Goal: Transaction & Acquisition: Book appointment/travel/reservation

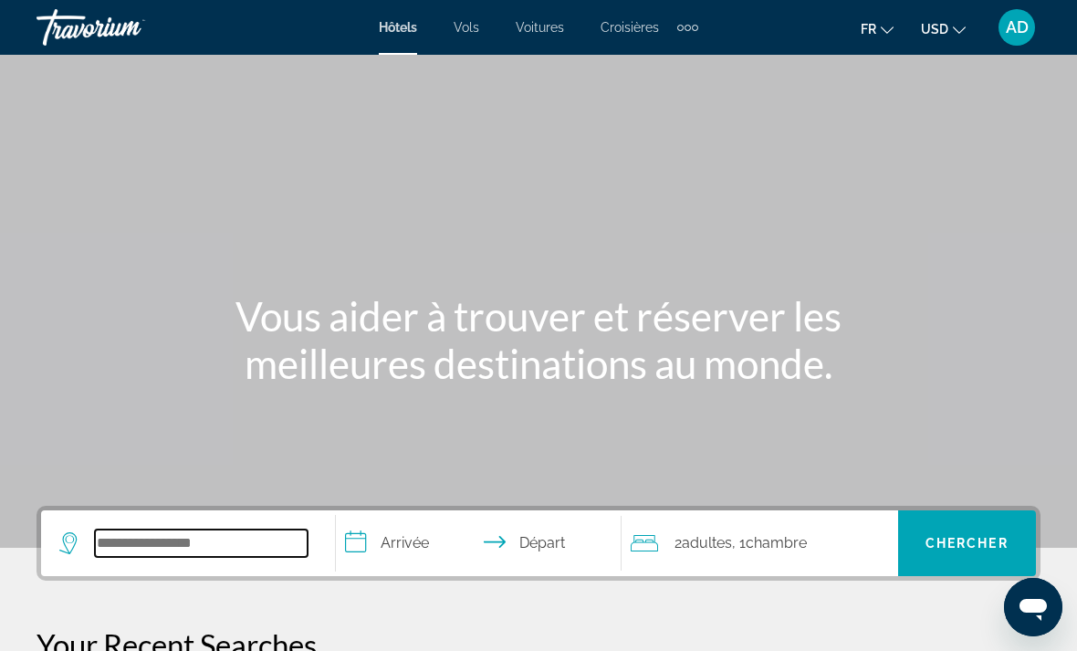
click at [240, 537] on input "Search widget" at bounding box center [201, 542] width 213 height 27
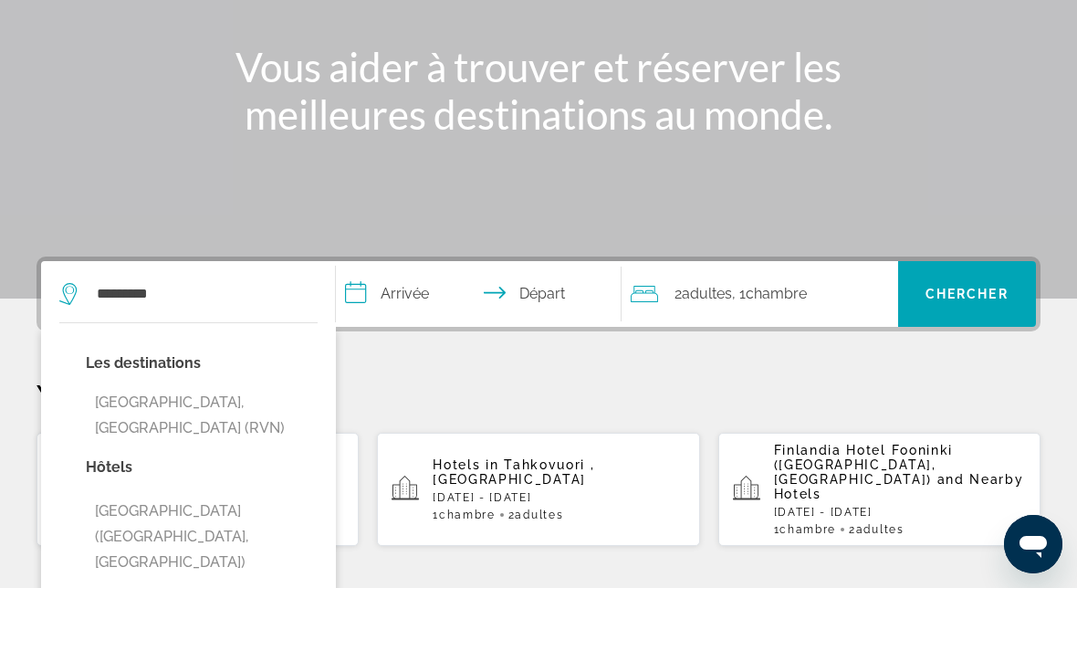
click at [262, 448] on button "[GEOGRAPHIC_DATA], [GEOGRAPHIC_DATA] (RVN)" at bounding box center [202, 478] width 232 height 60
type input "**********"
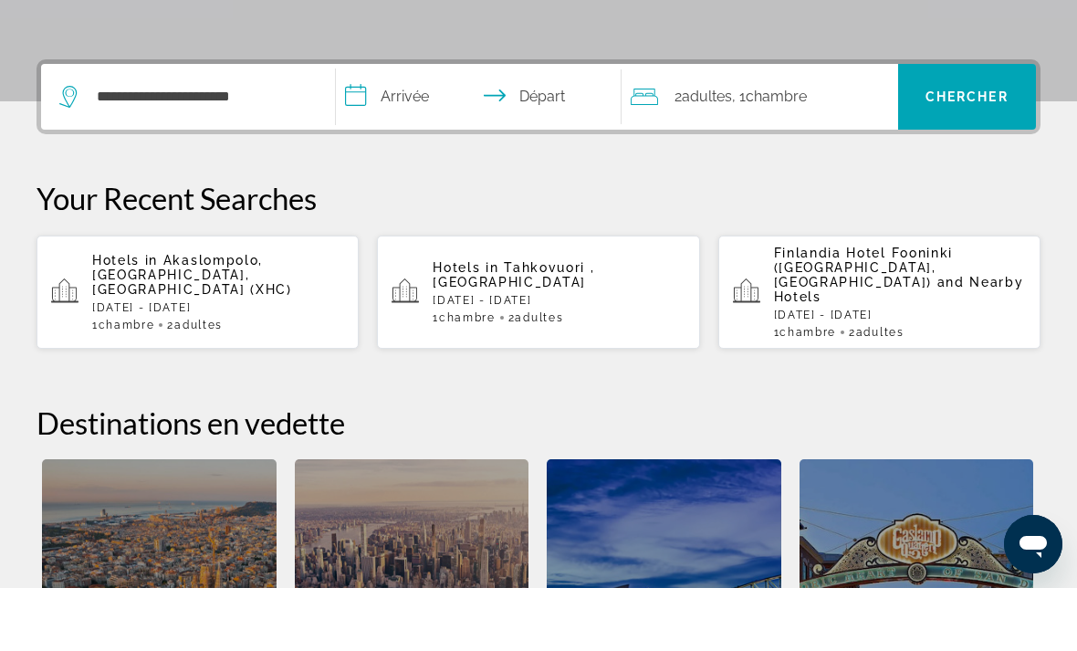
click at [422, 127] on input "**********" at bounding box center [482, 162] width 293 height 71
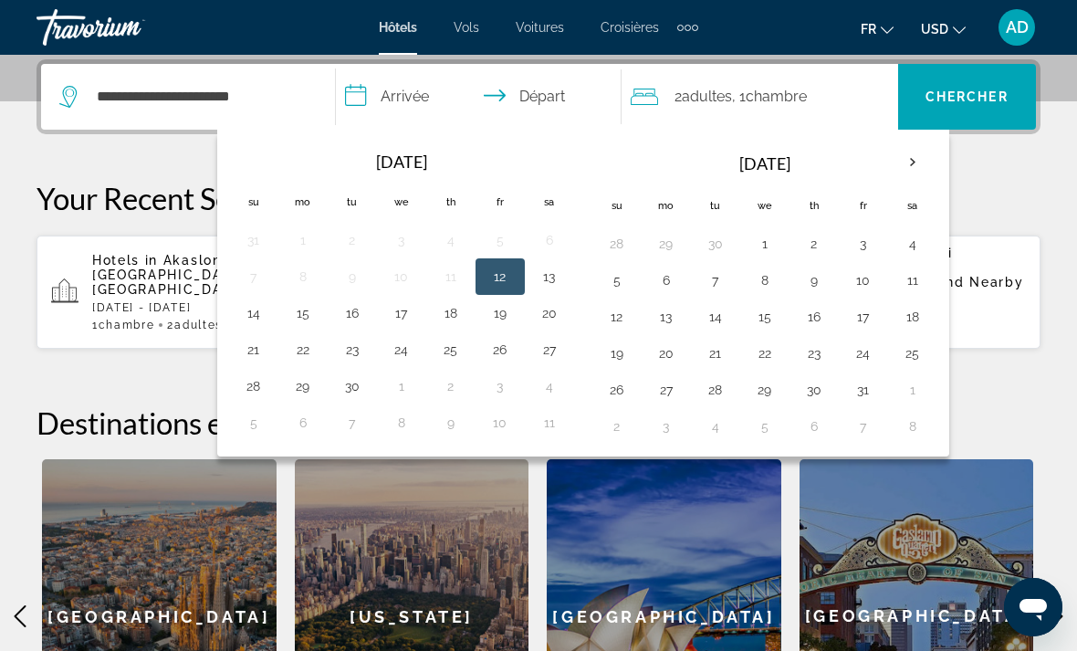
click at [913, 162] on th "Next month" at bounding box center [912, 162] width 49 height 40
click at [908, 166] on th "Next month" at bounding box center [912, 162] width 49 height 40
click at [912, 246] on button "6" at bounding box center [912, 244] width 29 height 26
click at [912, 281] on button "13" at bounding box center [912, 280] width 29 height 26
type input "**********"
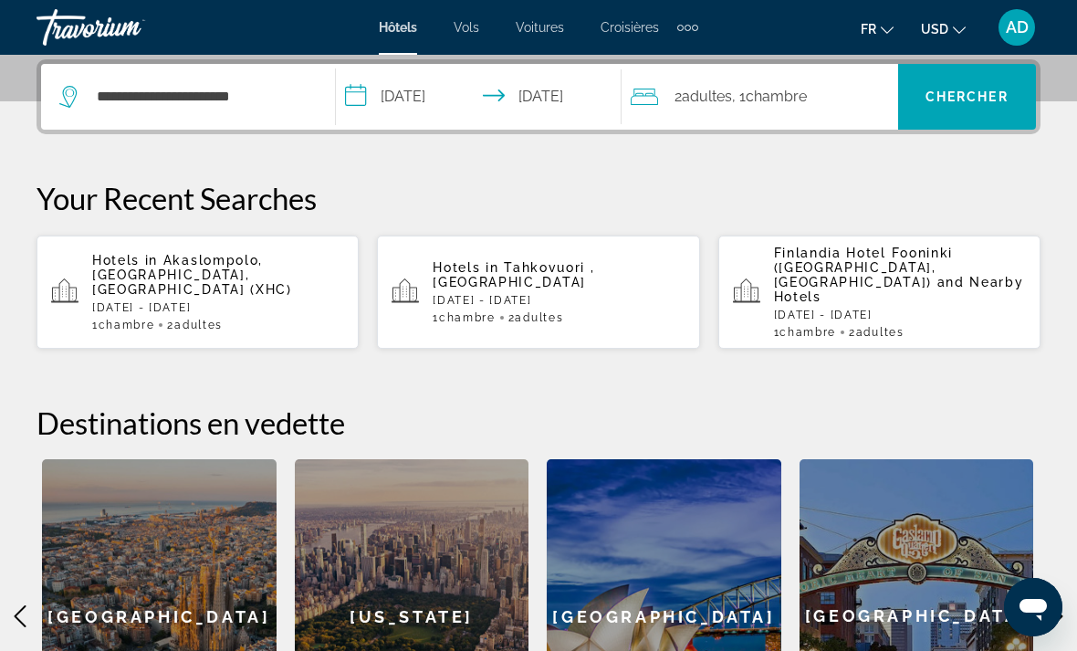
click at [984, 100] on span "Chercher" at bounding box center [966, 96] width 83 height 15
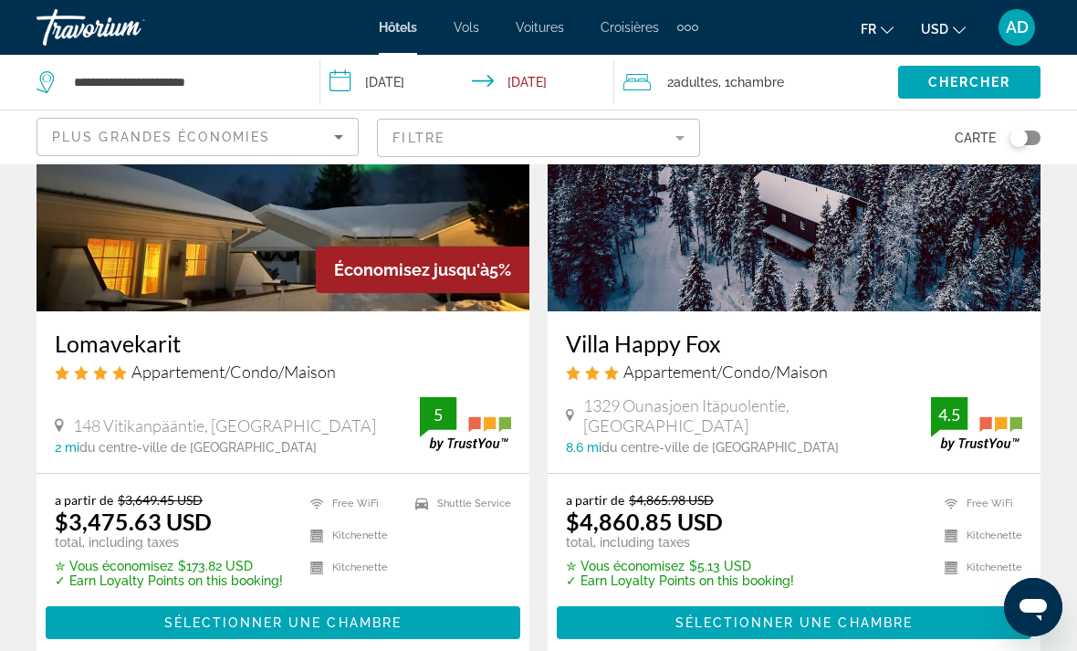
scroll to position [213, 0]
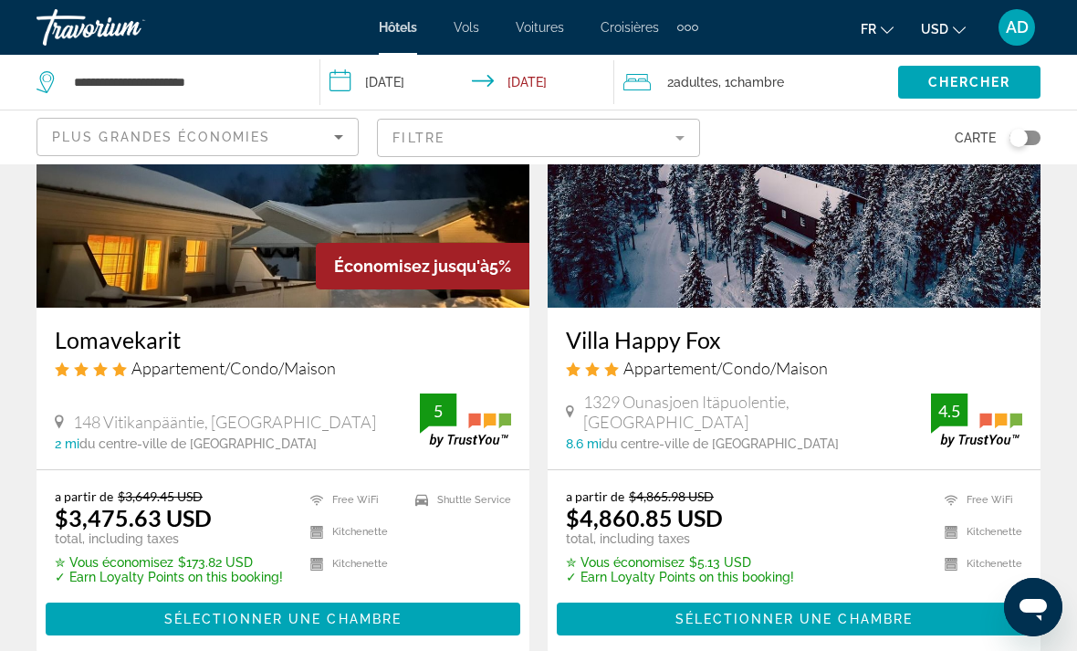
click at [943, 33] on span "USD" at bounding box center [934, 29] width 27 height 15
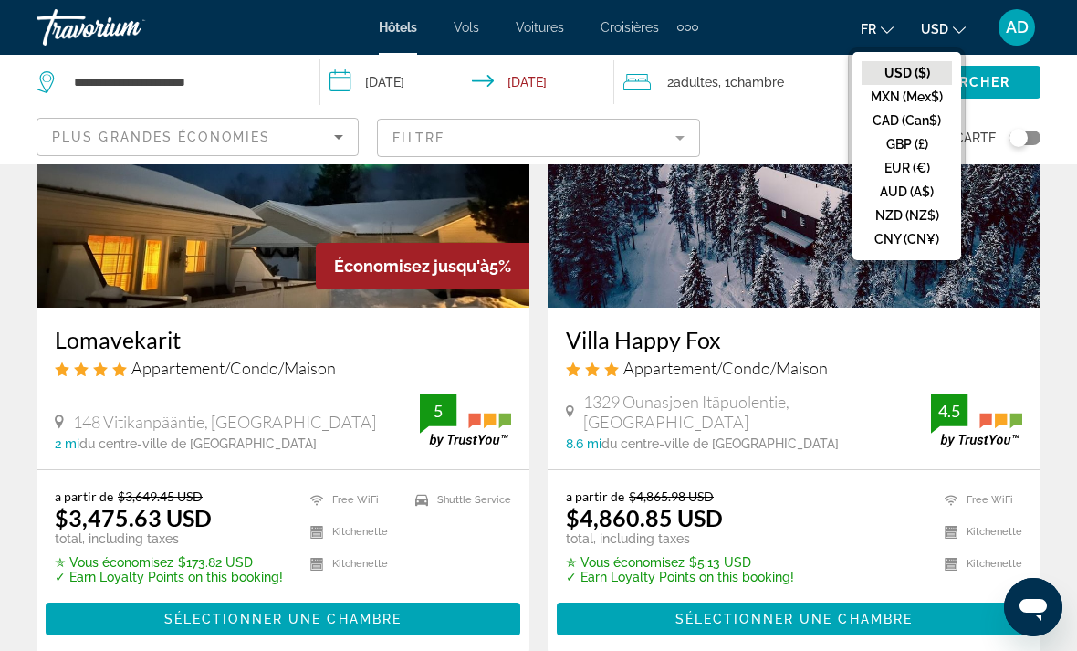
click at [925, 169] on button "EUR (€)" at bounding box center [906, 168] width 90 height 24
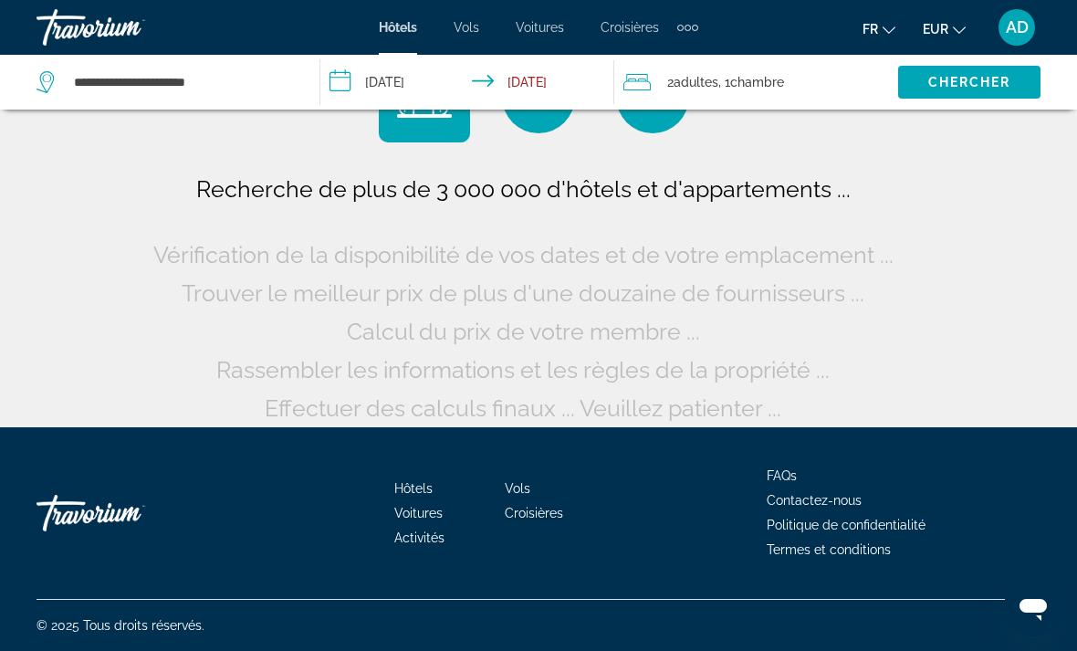
scroll to position [27, 0]
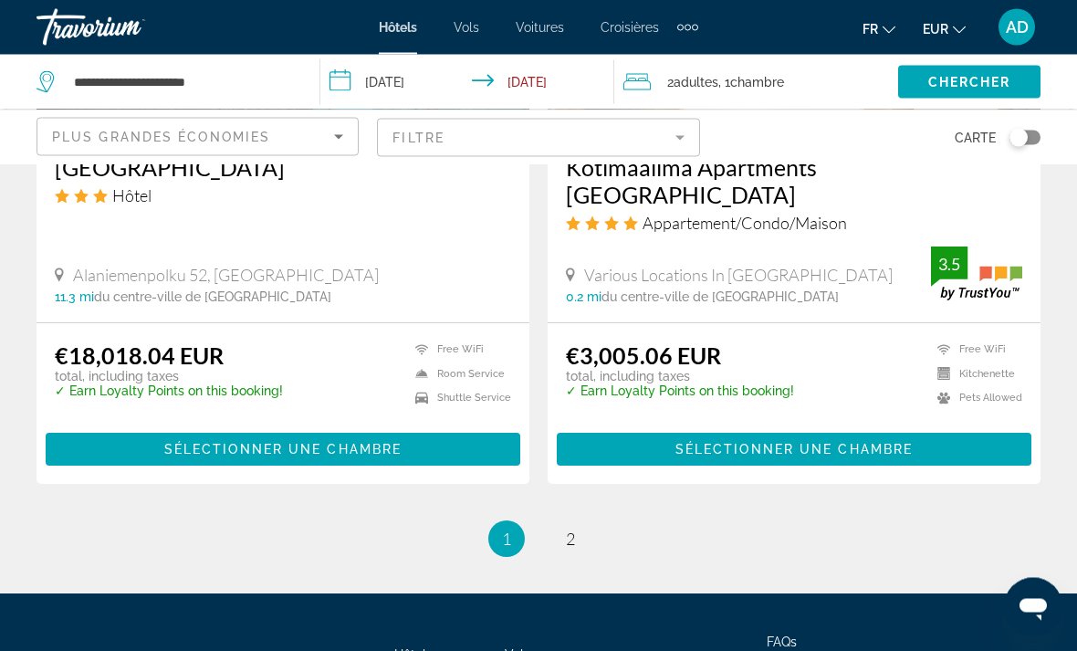
scroll to position [3684, 0]
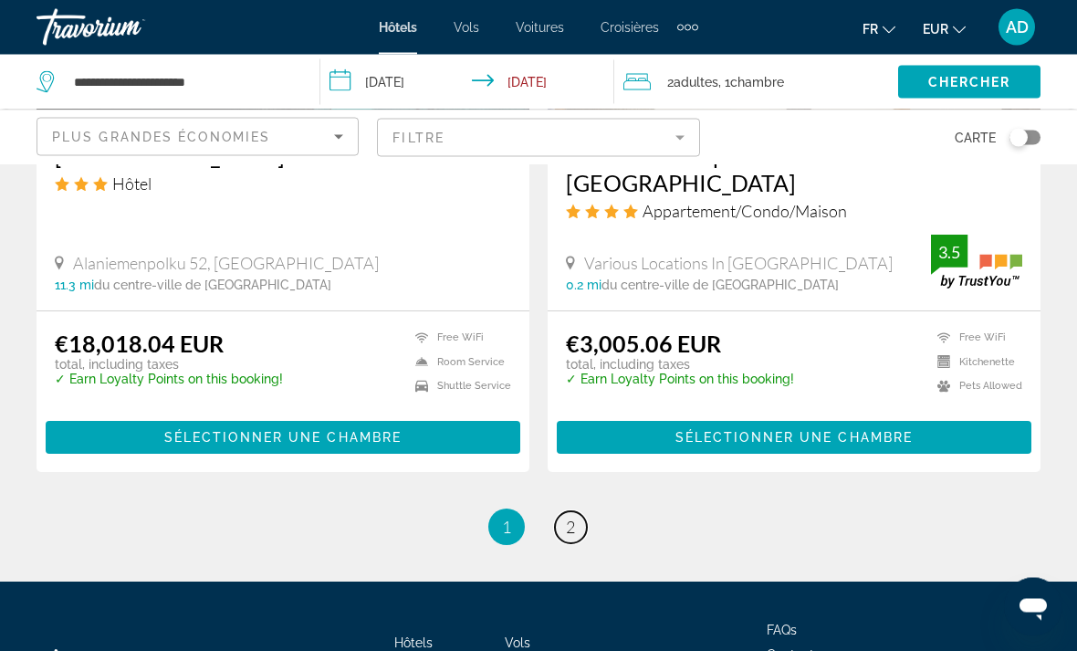
click at [583, 512] on link "page 2" at bounding box center [571, 528] width 32 height 32
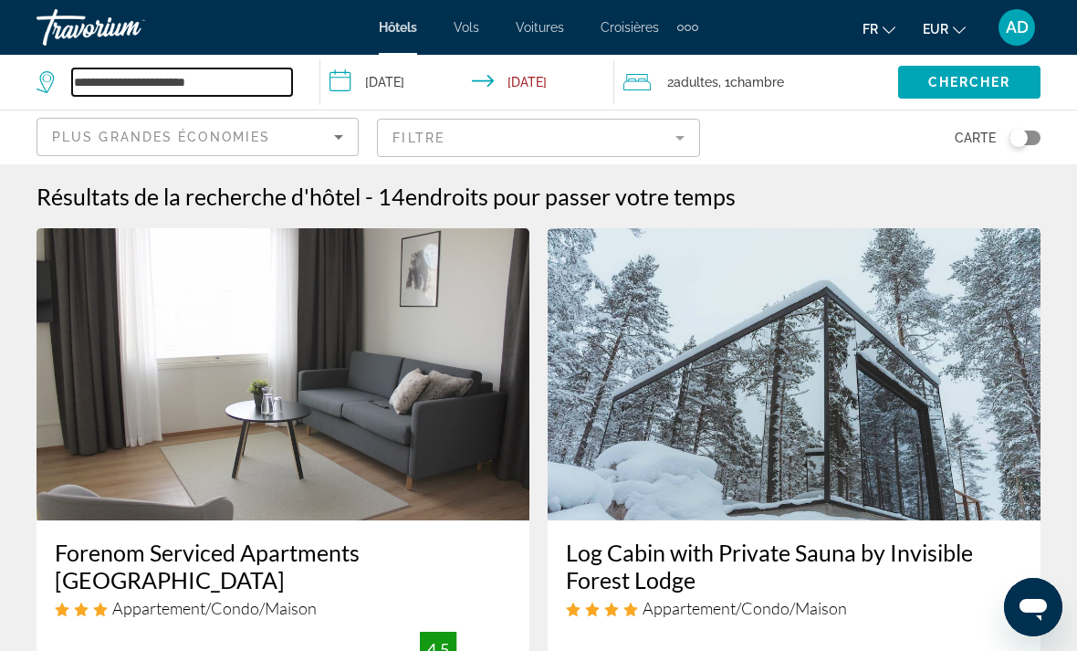
click at [180, 79] on input "**********" at bounding box center [182, 81] width 220 height 27
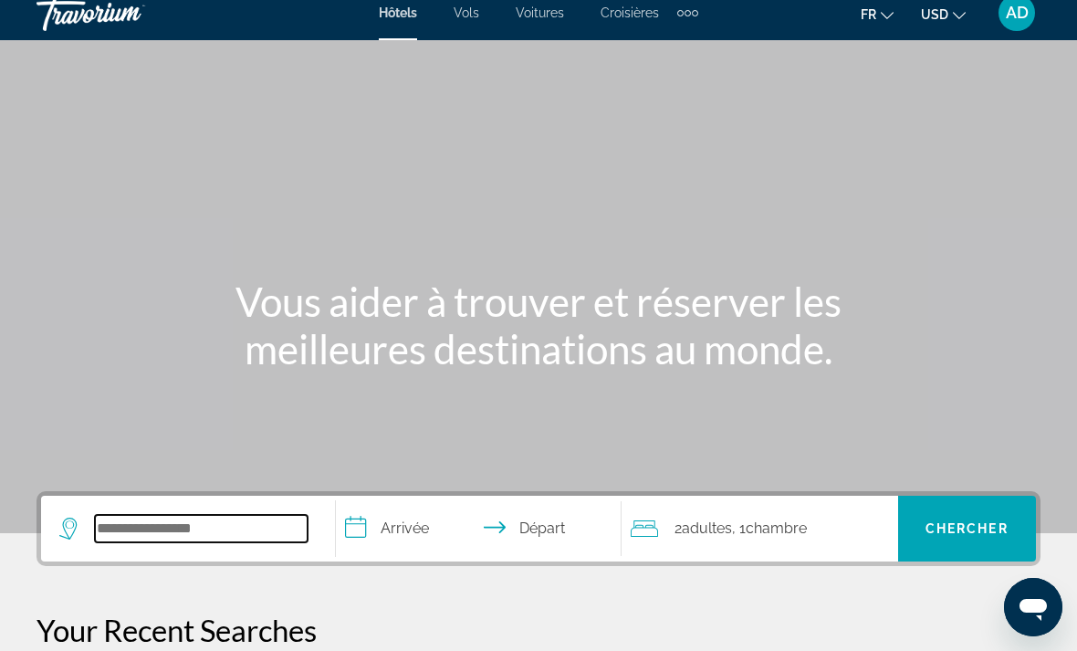
click at [238, 526] on input "Search widget" at bounding box center [201, 528] width 213 height 27
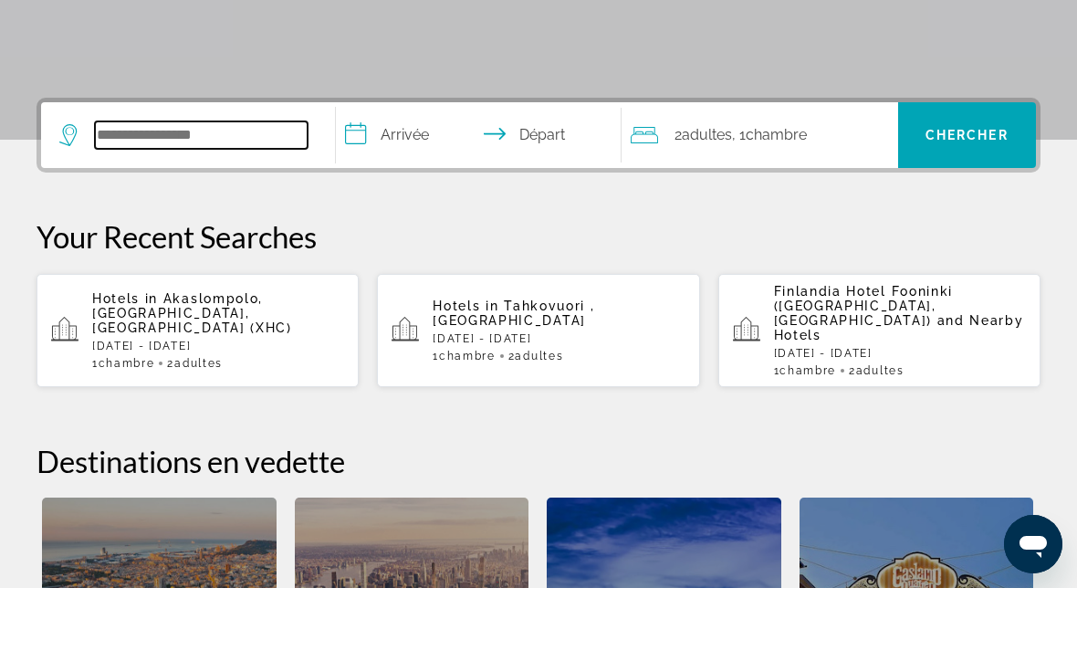
scroll to position [383, 0]
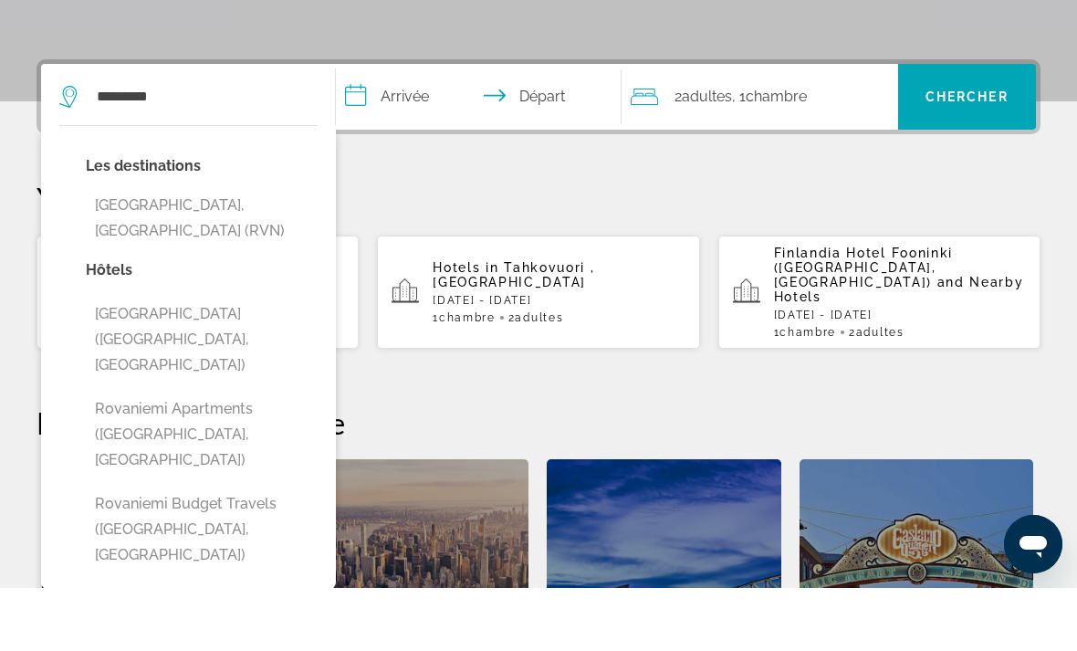
click at [257, 251] on button "[GEOGRAPHIC_DATA], [GEOGRAPHIC_DATA] (RVN)" at bounding box center [202, 281] width 232 height 60
type input "**********"
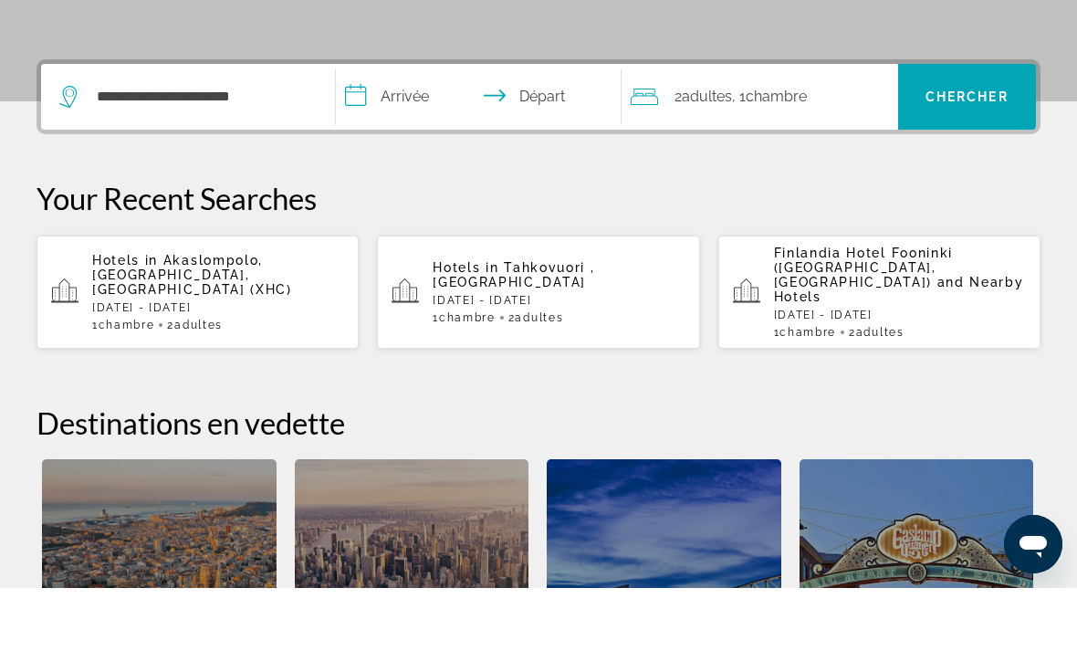
click at [416, 127] on input "**********" at bounding box center [482, 162] width 293 height 71
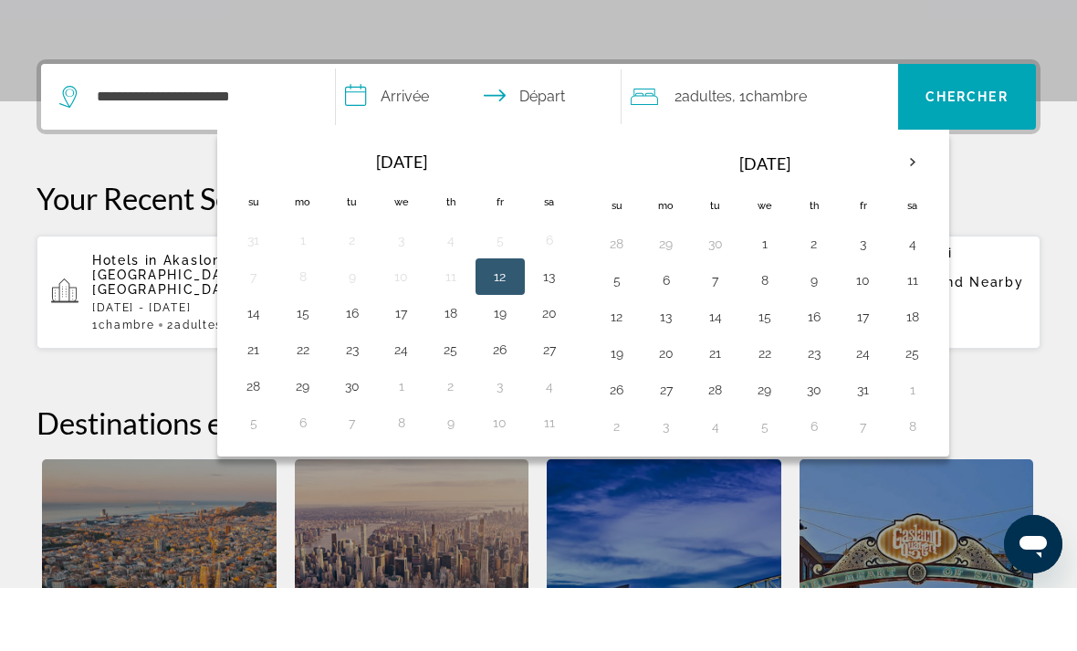
scroll to position [446, 0]
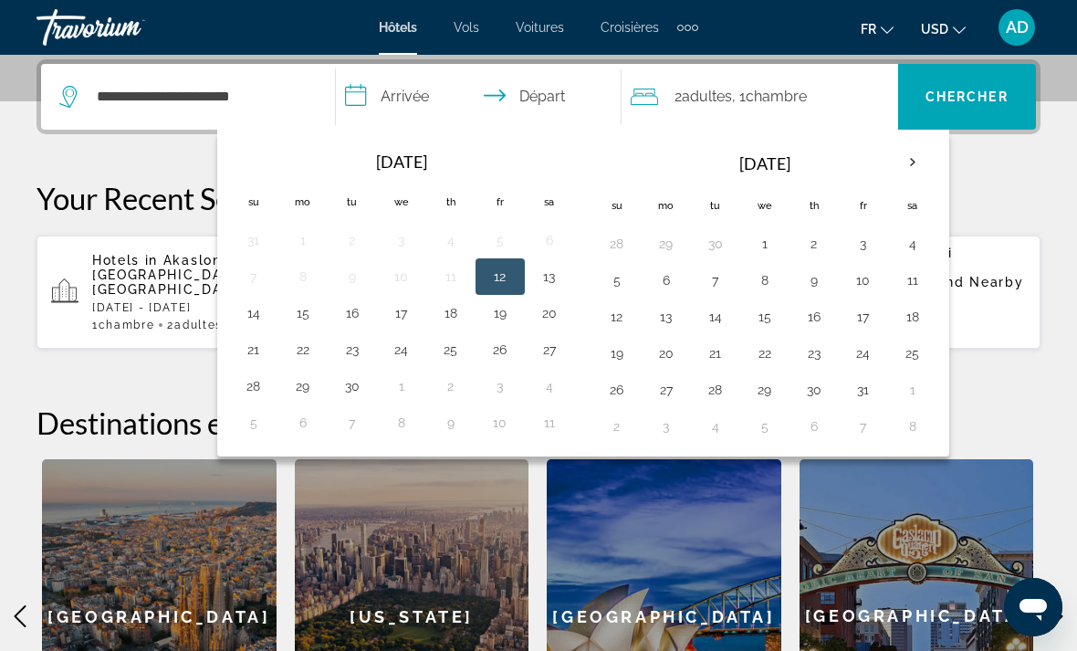
click at [906, 162] on th "Next month" at bounding box center [912, 162] width 49 height 40
click at [917, 162] on th "Next month" at bounding box center [912, 162] width 49 height 40
click at [901, 244] on button "6" at bounding box center [912, 244] width 29 height 26
click at [915, 281] on button "13" at bounding box center [912, 280] width 29 height 26
type input "**********"
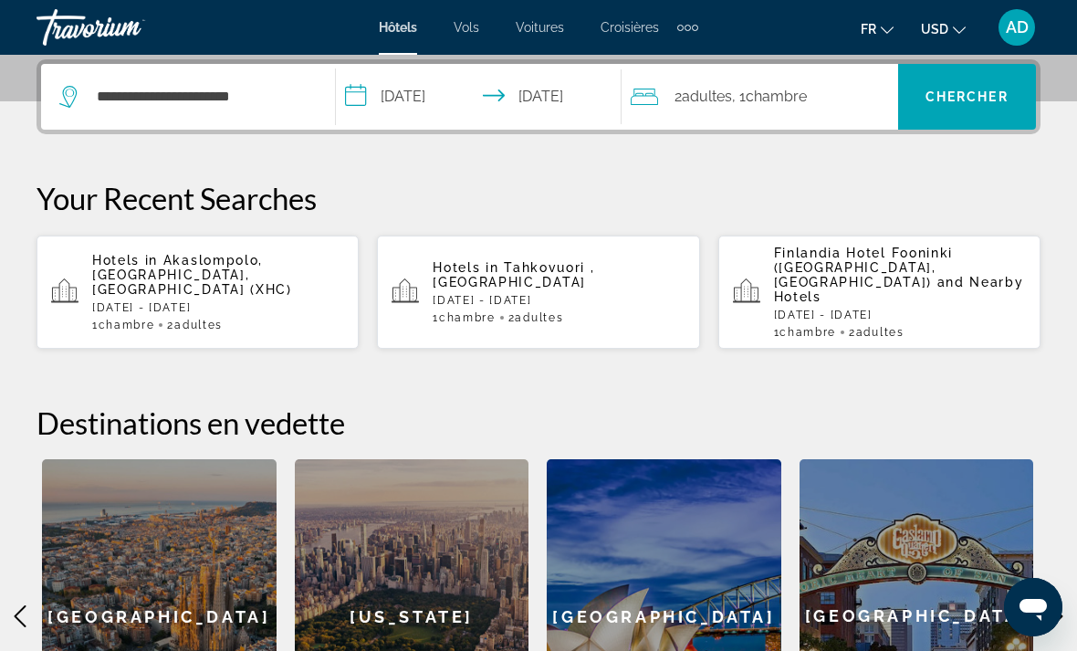
click at [968, 94] on span "Chercher" at bounding box center [966, 96] width 83 height 15
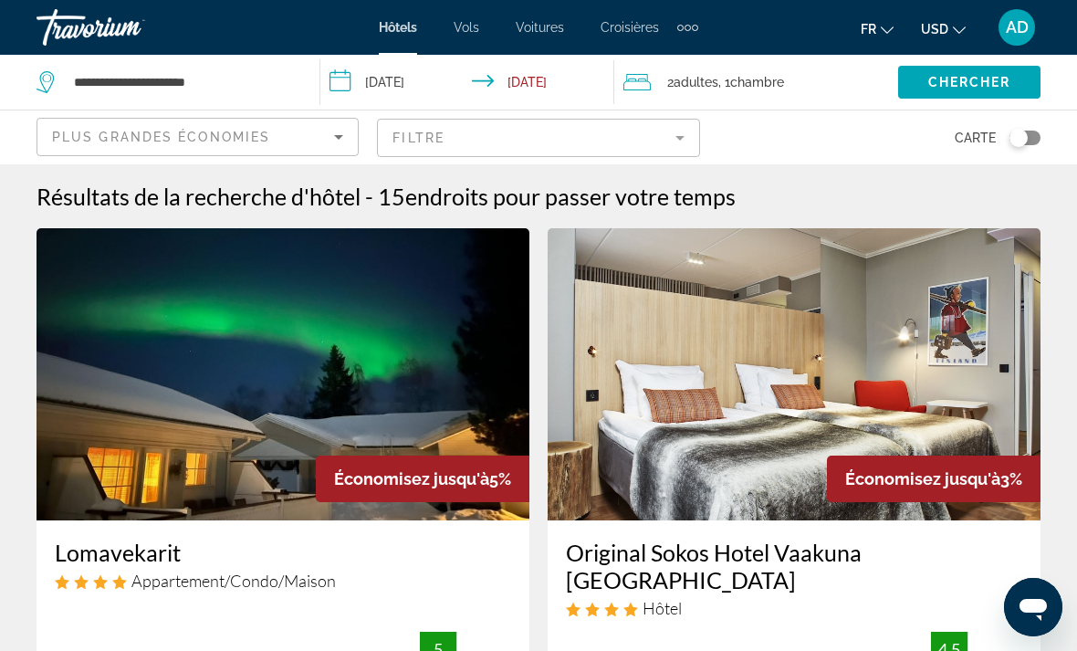
click at [946, 89] on span "Chercher" at bounding box center [969, 82] width 83 height 15
click at [954, 98] on span "Search widget" at bounding box center [969, 82] width 142 height 44
click at [939, 102] on span "Search widget" at bounding box center [969, 82] width 142 height 44
click at [946, 89] on span "Chercher" at bounding box center [969, 82] width 83 height 15
click at [945, 91] on span "Search widget" at bounding box center [969, 82] width 142 height 44
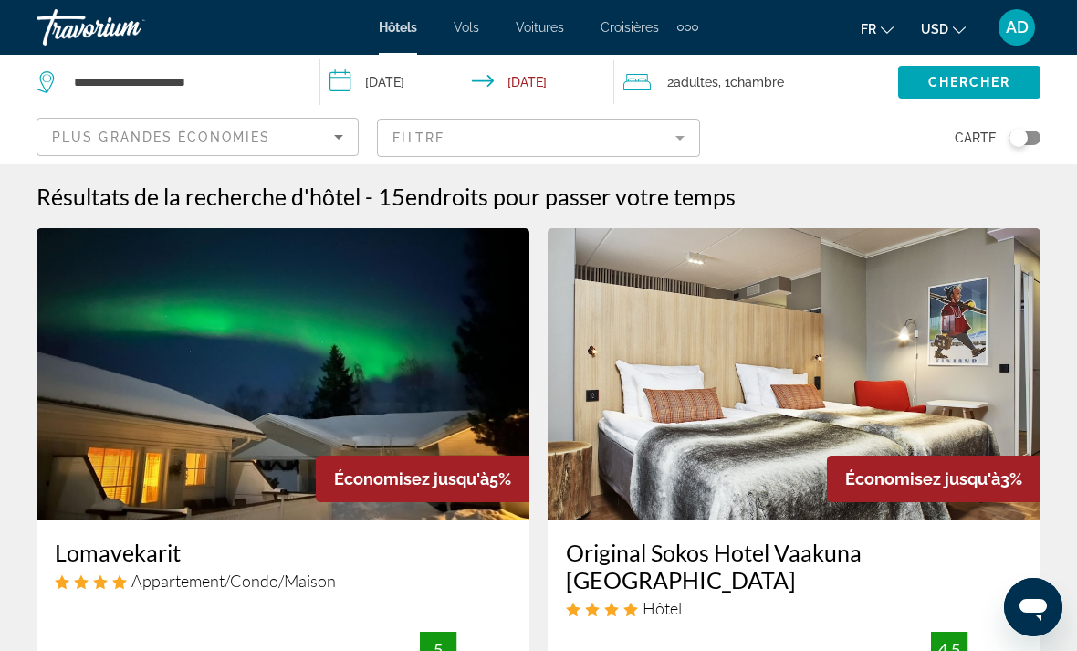
click at [947, 93] on span "Search widget" at bounding box center [969, 82] width 142 height 44
click at [941, 87] on span "Chercher" at bounding box center [969, 82] width 83 height 15
click at [955, 82] on span "Chercher" at bounding box center [969, 82] width 83 height 15
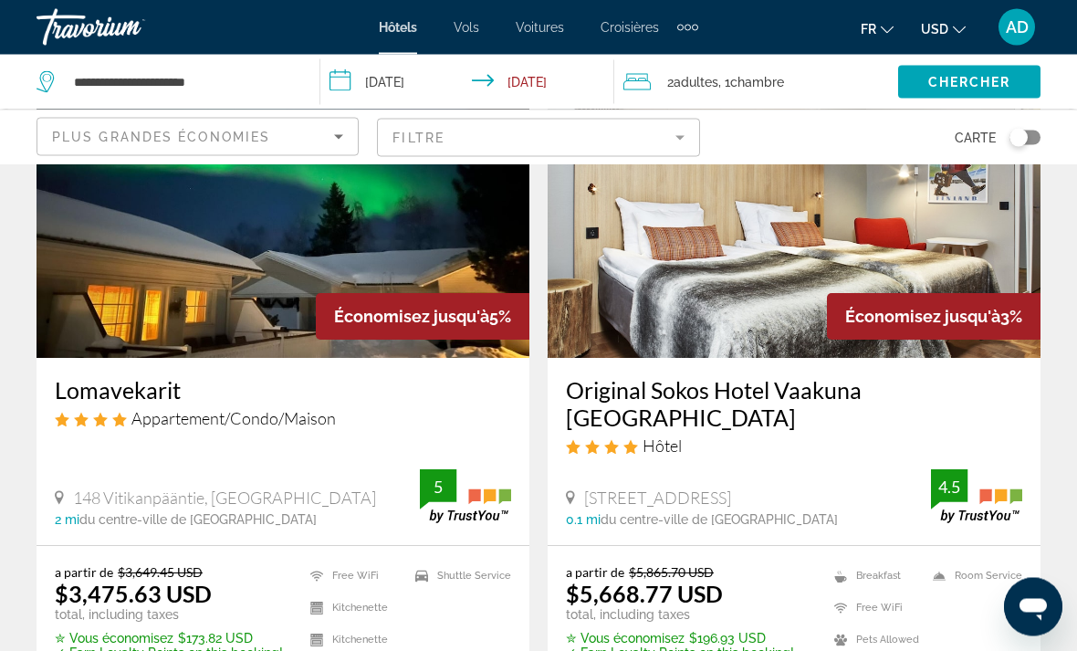
scroll to position [162, 0]
click at [941, 36] on span "USD" at bounding box center [934, 29] width 27 height 15
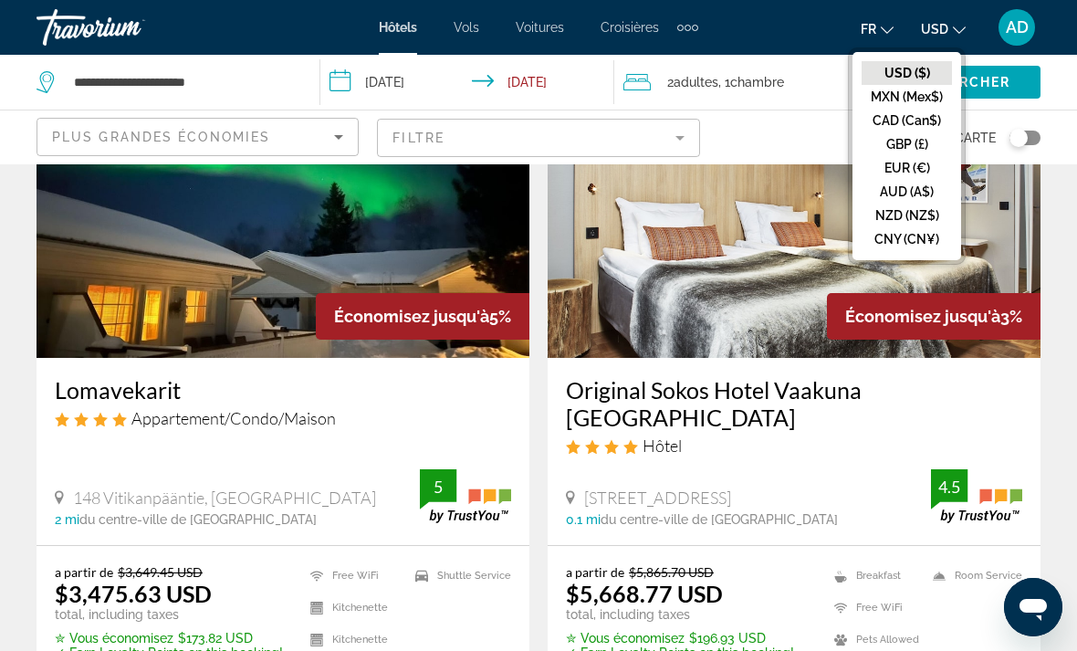
click at [922, 168] on button "EUR (€)" at bounding box center [906, 168] width 90 height 24
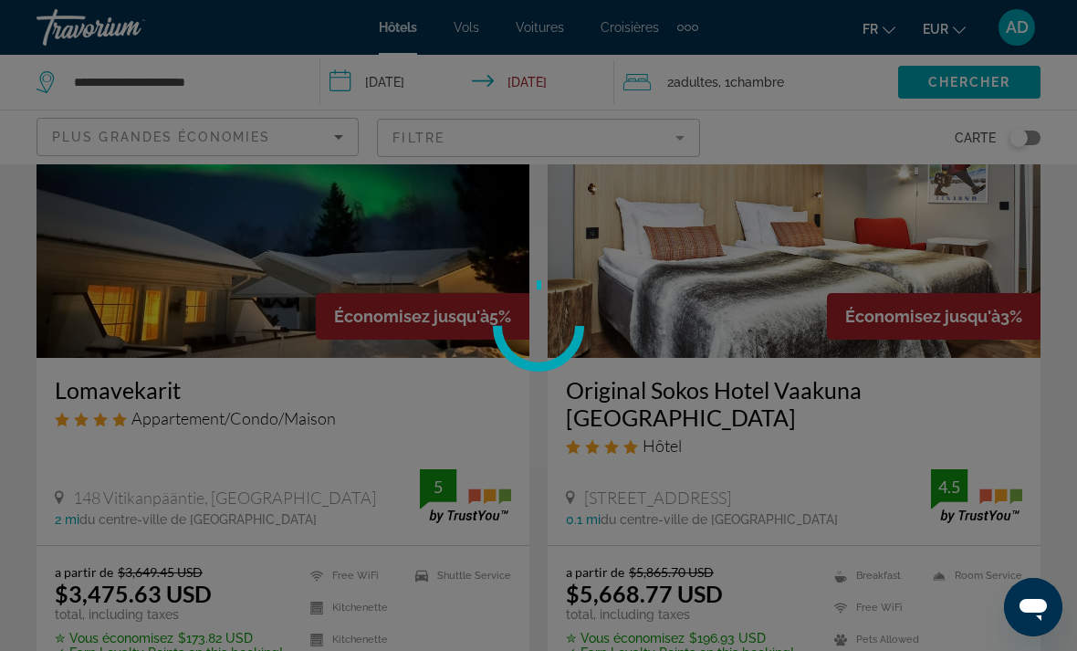
scroll to position [86, 0]
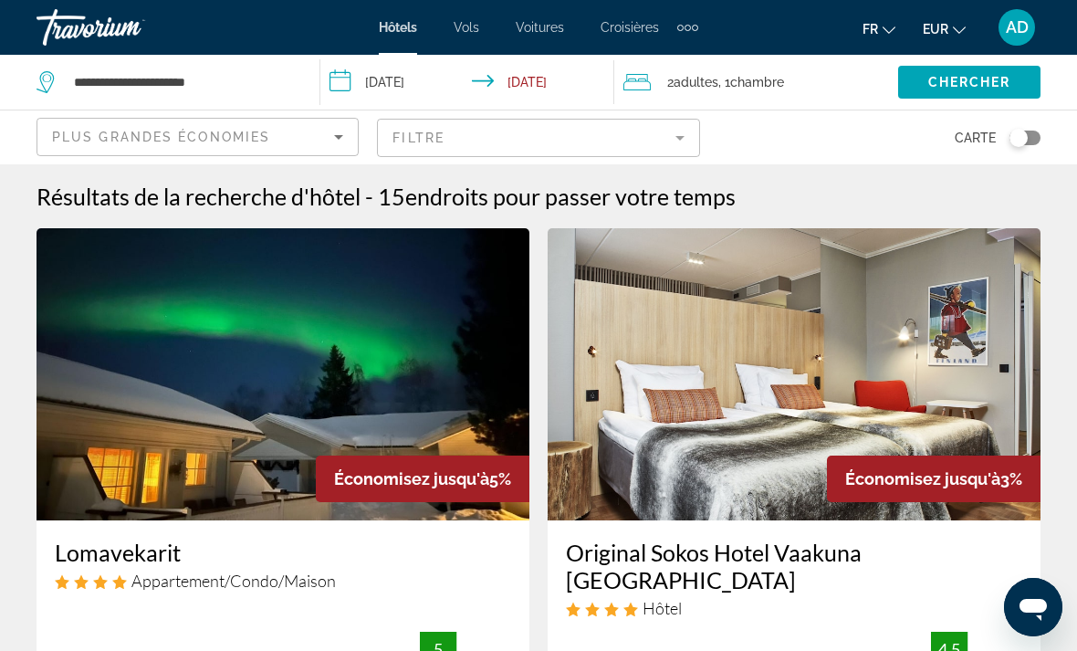
click at [688, 86] on span "Adultes" at bounding box center [695, 82] width 45 height 15
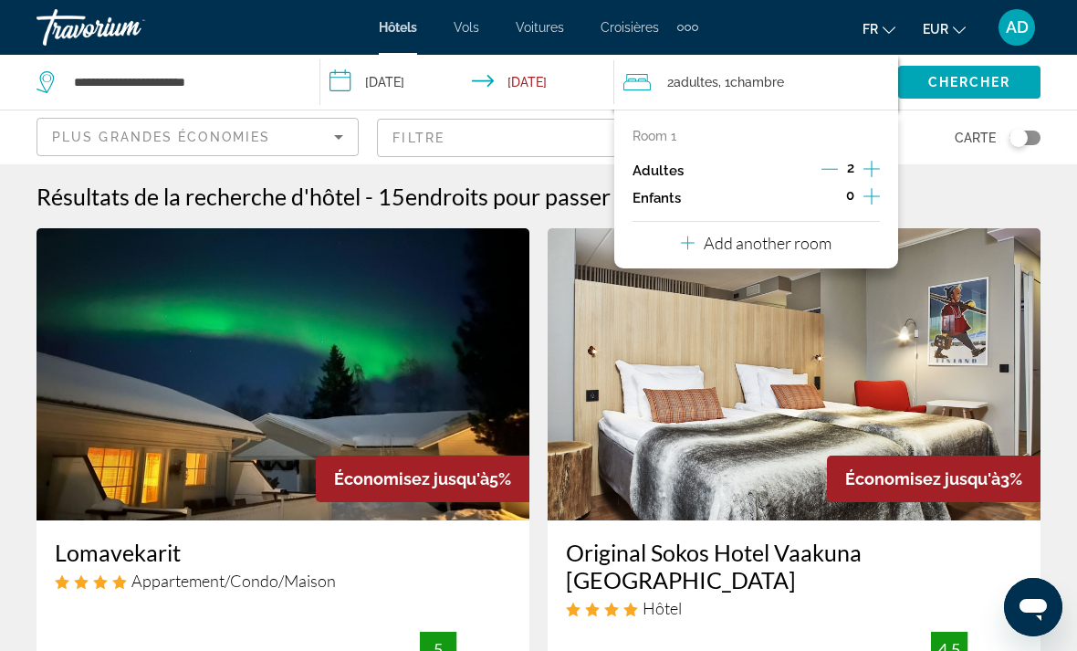
click at [692, 86] on span "Adultes" at bounding box center [695, 82] width 45 height 15
click at [693, 77] on span "Adultes" at bounding box center [695, 82] width 45 height 15
click at [784, 89] on span "Chambre" at bounding box center [757, 82] width 54 height 15
click at [690, 82] on span "Adultes" at bounding box center [695, 82] width 45 height 15
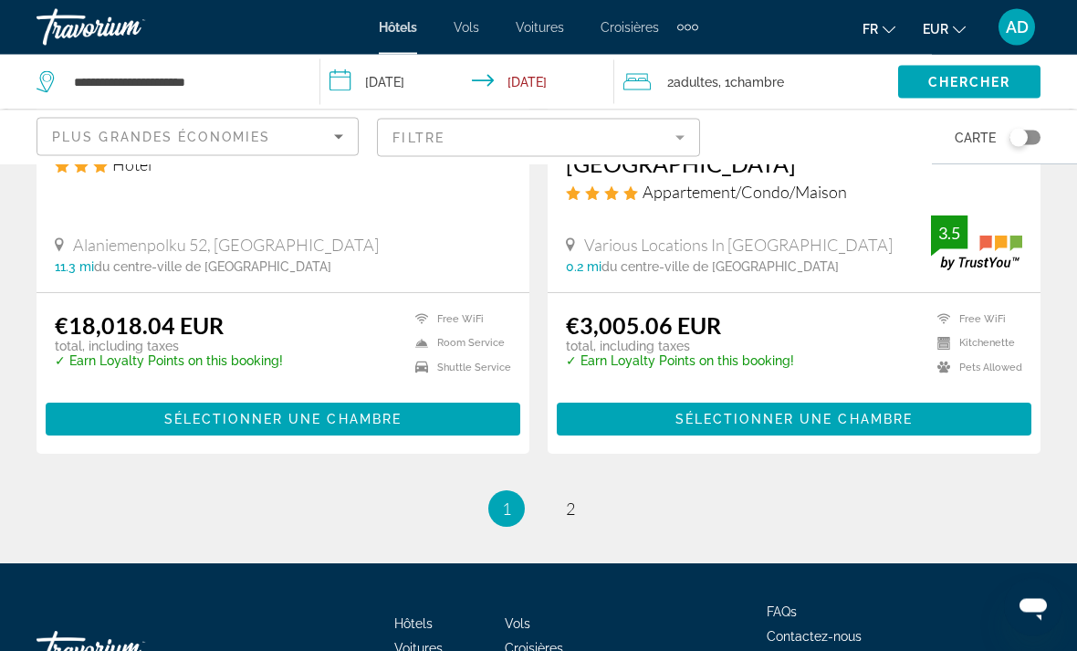
scroll to position [3742, 0]
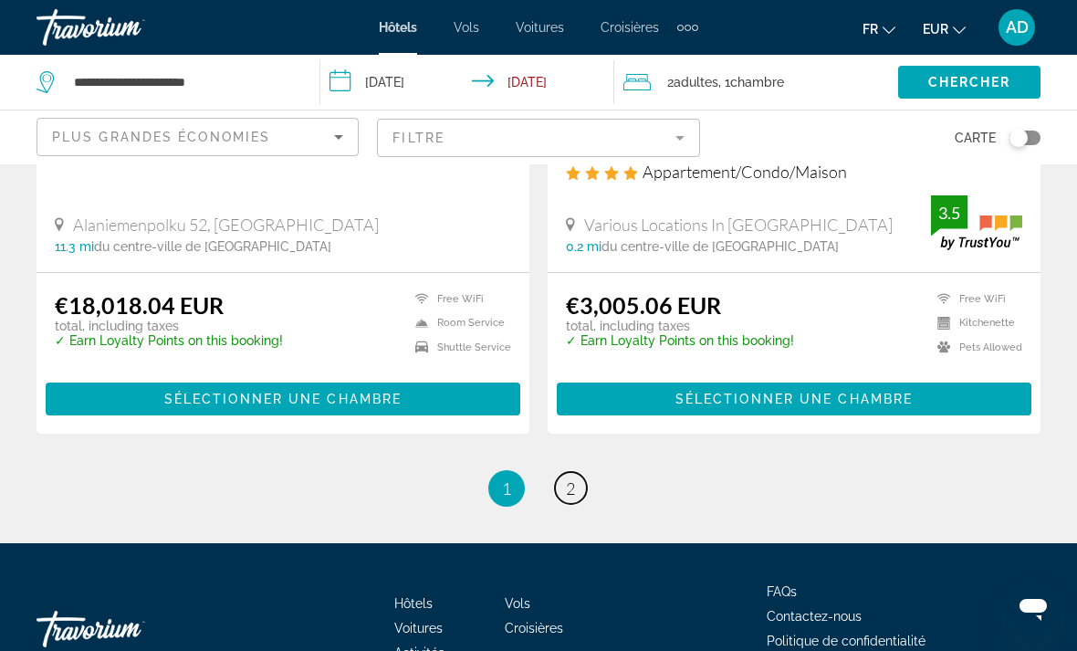
click at [579, 472] on link "page 2" at bounding box center [571, 488] width 32 height 32
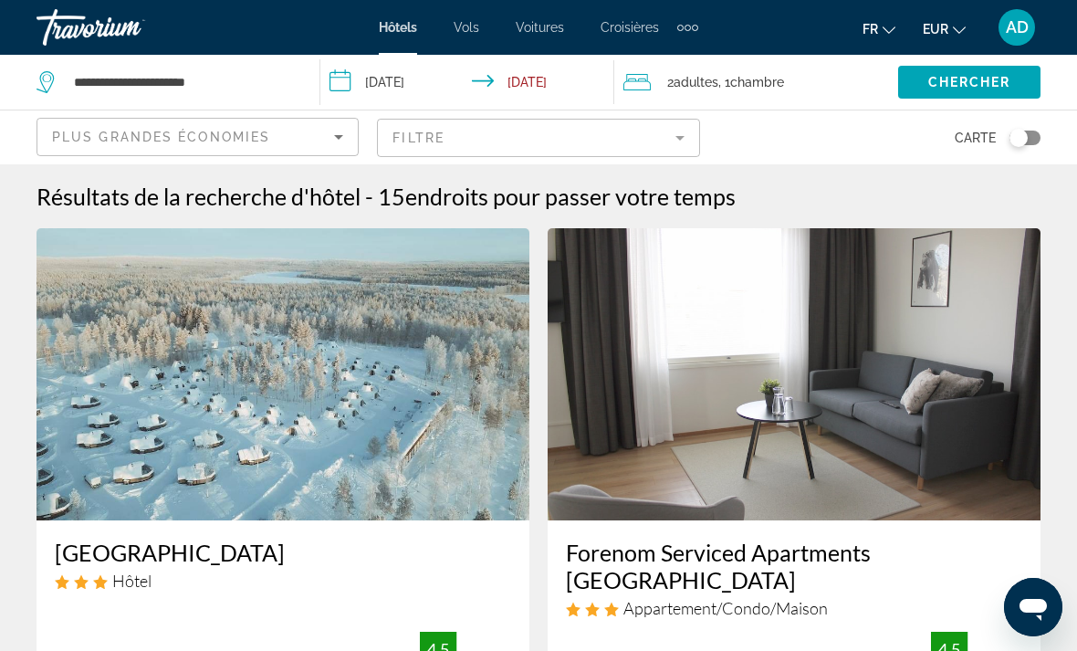
click at [479, 23] on span "Vols" at bounding box center [466, 27] width 26 height 15
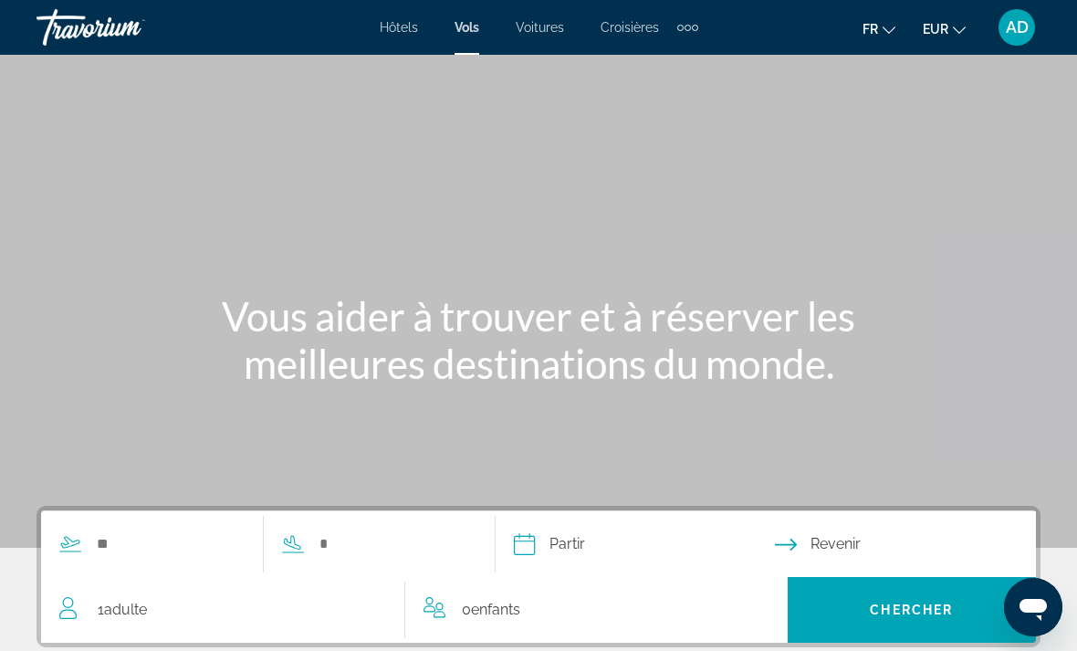
click at [540, 25] on span "Voitures" at bounding box center [540, 27] width 48 height 15
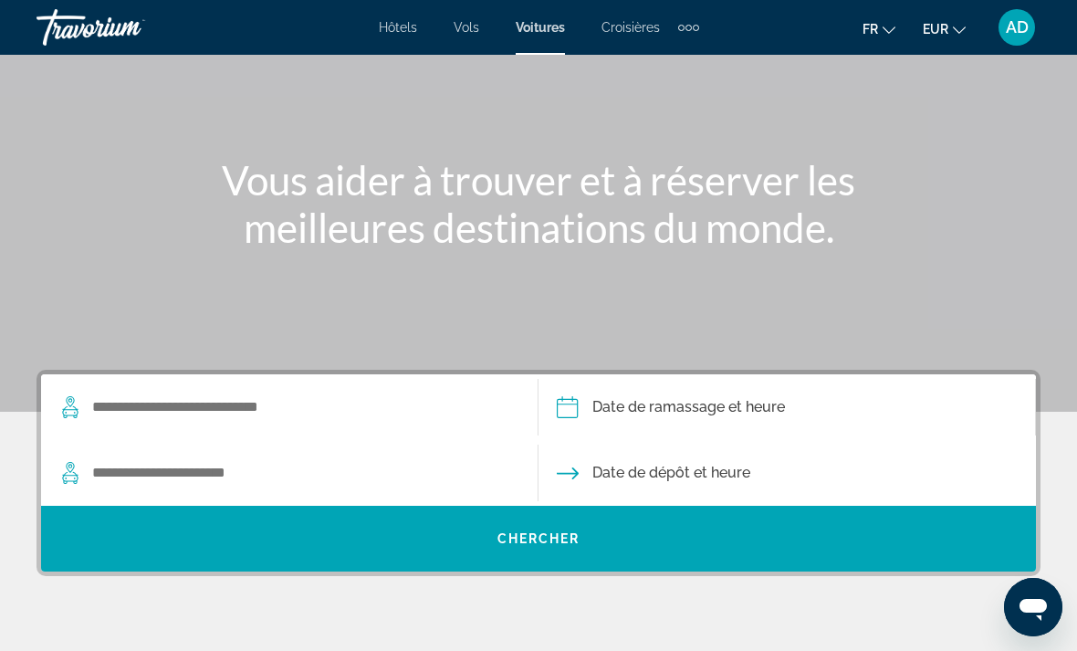
scroll to position [135, 0]
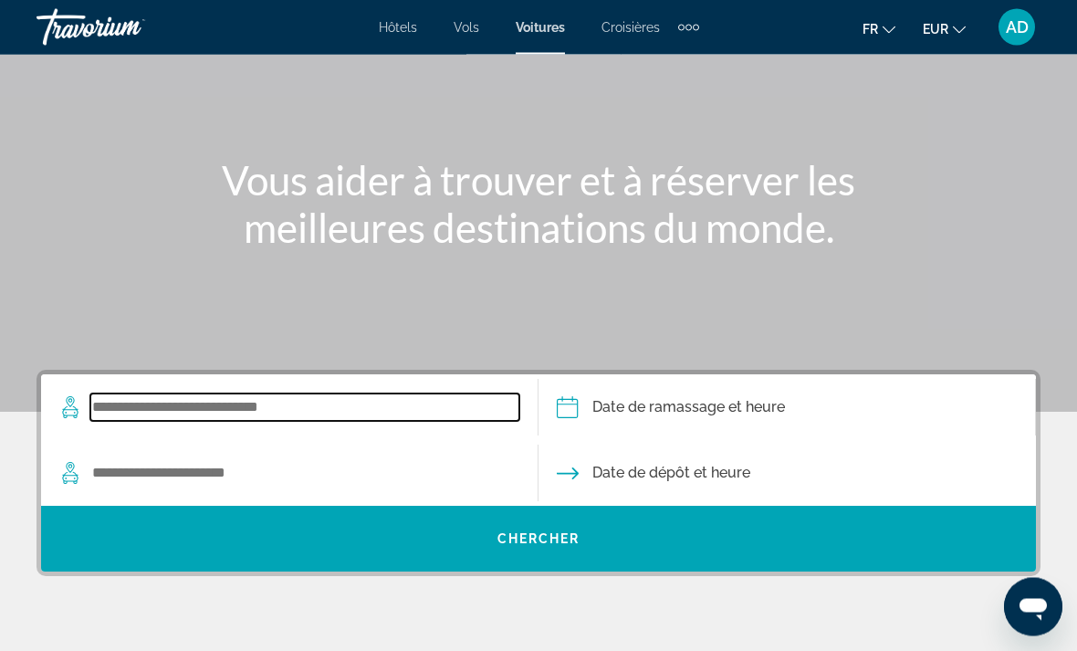
click at [255, 415] on input "Search widget" at bounding box center [304, 407] width 429 height 27
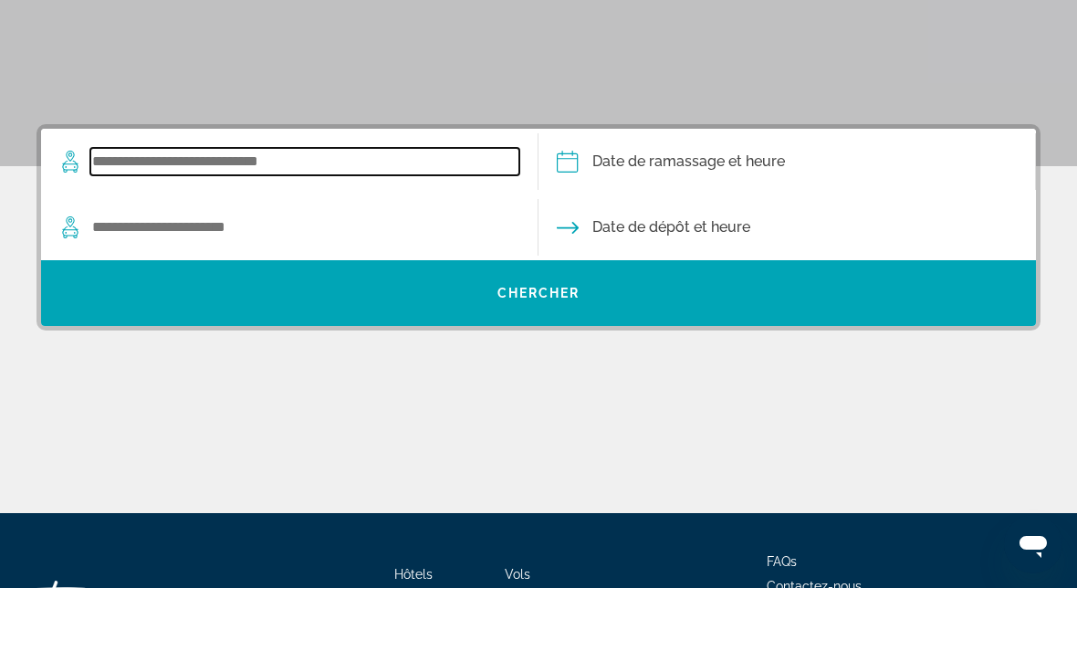
scroll to position [346, 0]
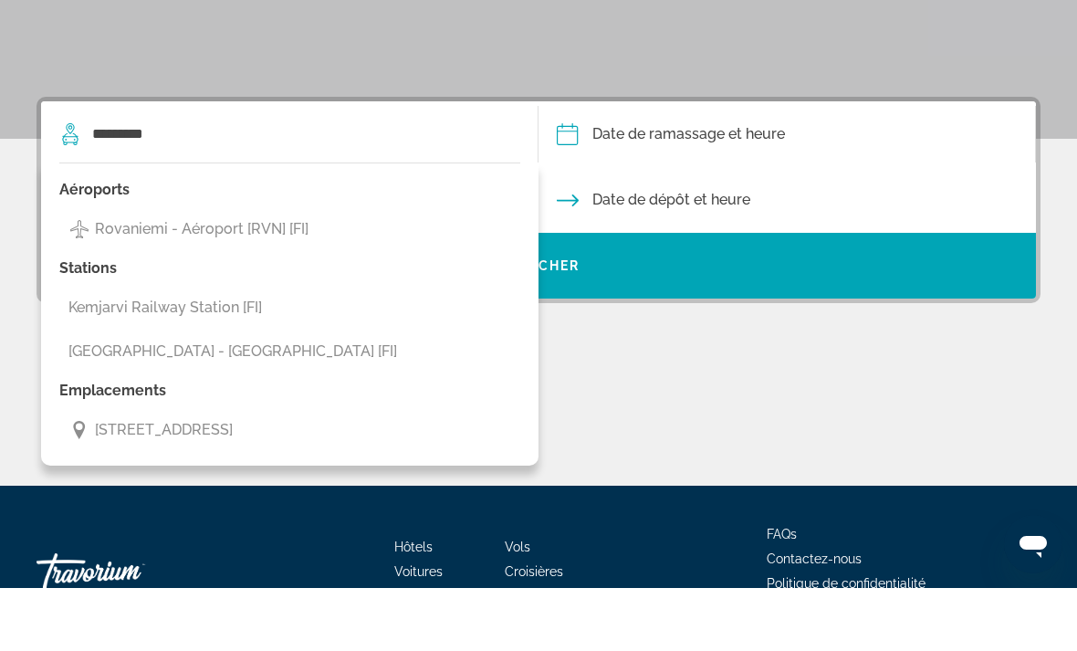
click at [305, 279] on span "Rovaniemi - Aéroport [RVN] [FI]" at bounding box center [202, 292] width 214 height 26
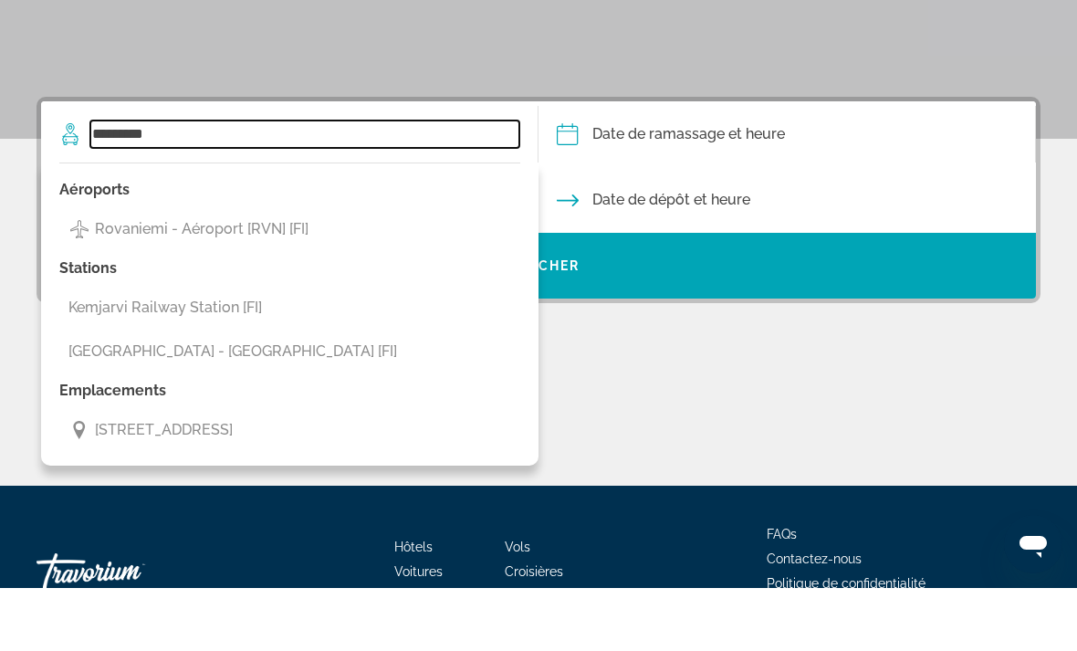
type input "**********"
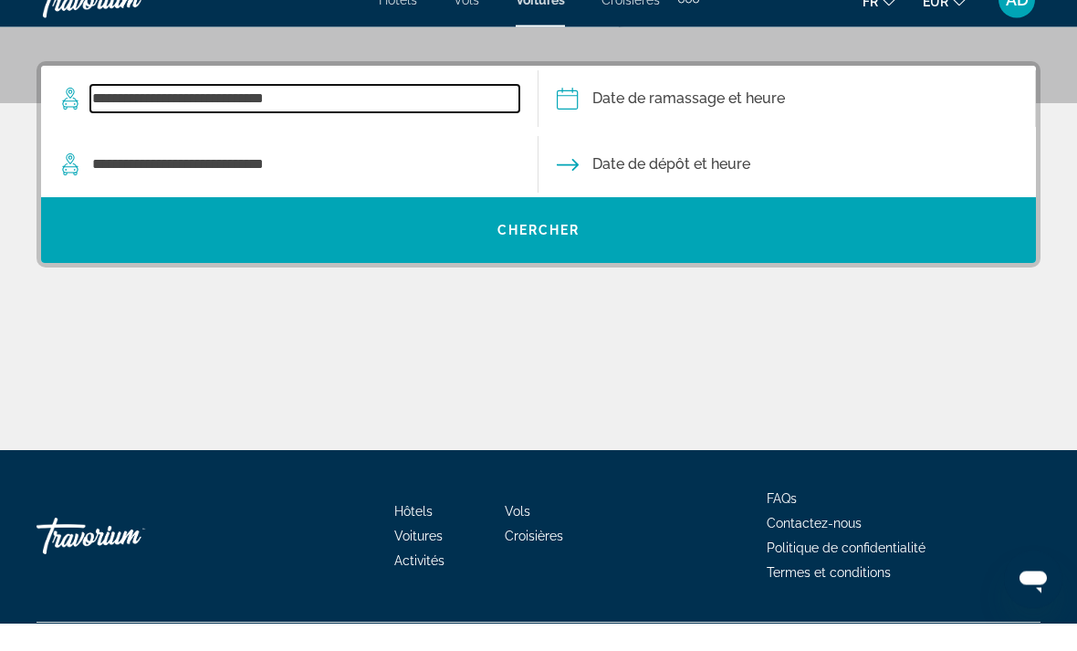
scroll to position [421, 0]
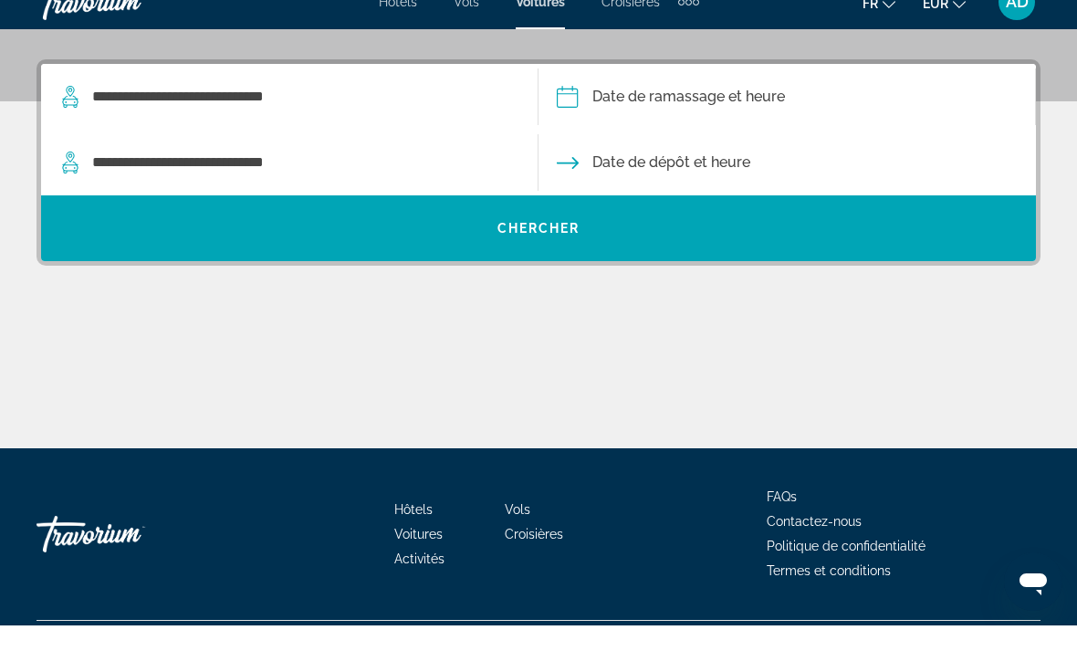
click at [585, 232] on span "Search widget" at bounding box center [538, 254] width 995 height 44
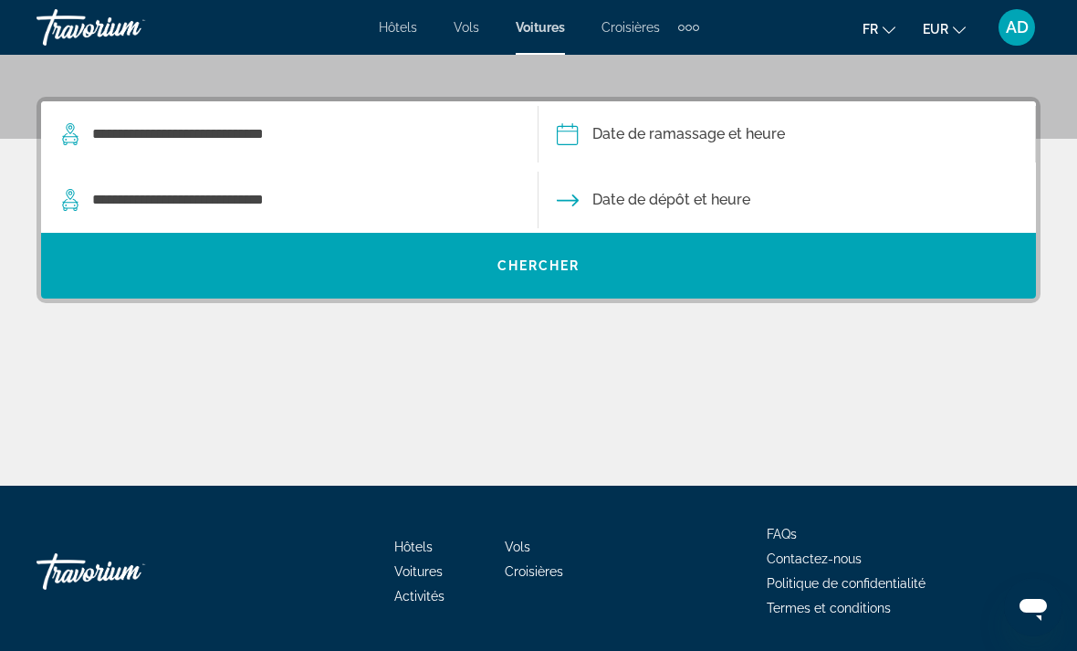
click at [590, 245] on span "Search widget" at bounding box center [538, 266] width 995 height 44
click at [564, 241] on span "Search widget" at bounding box center [538, 266] width 995 height 66
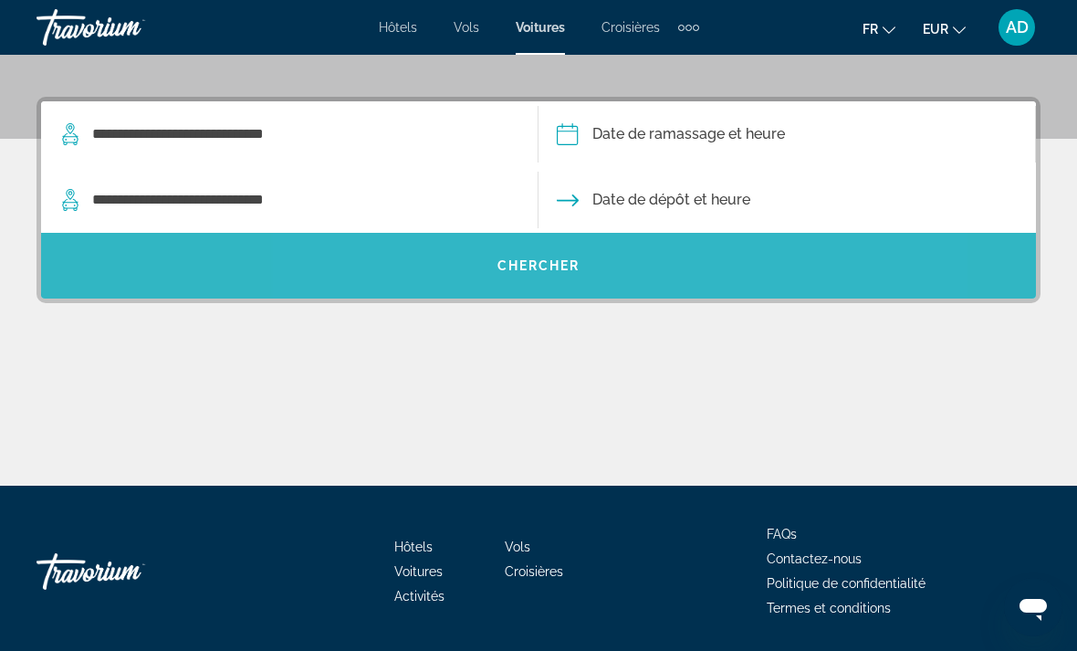
click at [546, 263] on span "Chercher" at bounding box center [538, 265] width 83 height 15
click at [542, 261] on span "Chercher" at bounding box center [538, 265] width 83 height 15
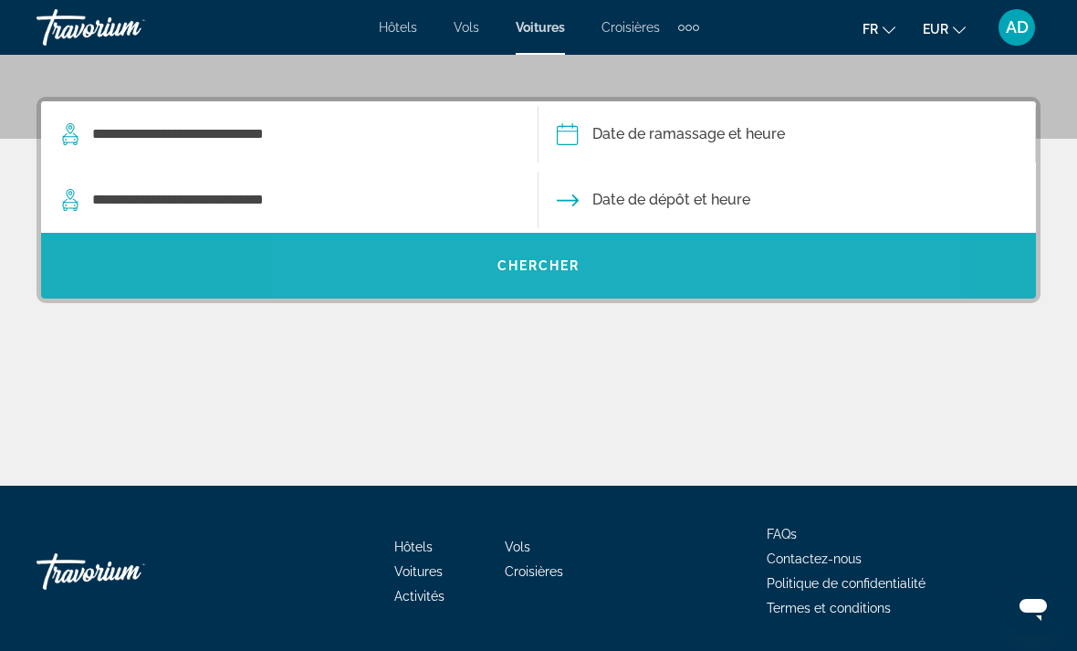
click at [540, 258] on span "Chercher" at bounding box center [538, 265] width 83 height 15
click at [542, 261] on span "Chercher" at bounding box center [538, 265] width 83 height 15
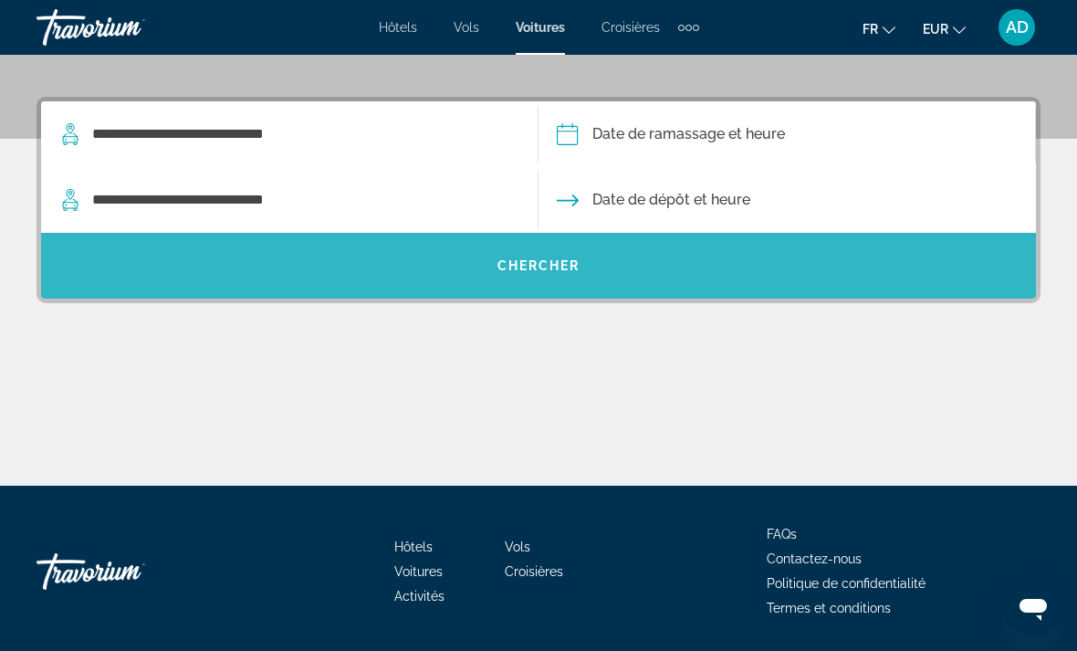
click at [531, 270] on span "Chercher" at bounding box center [538, 265] width 83 height 15
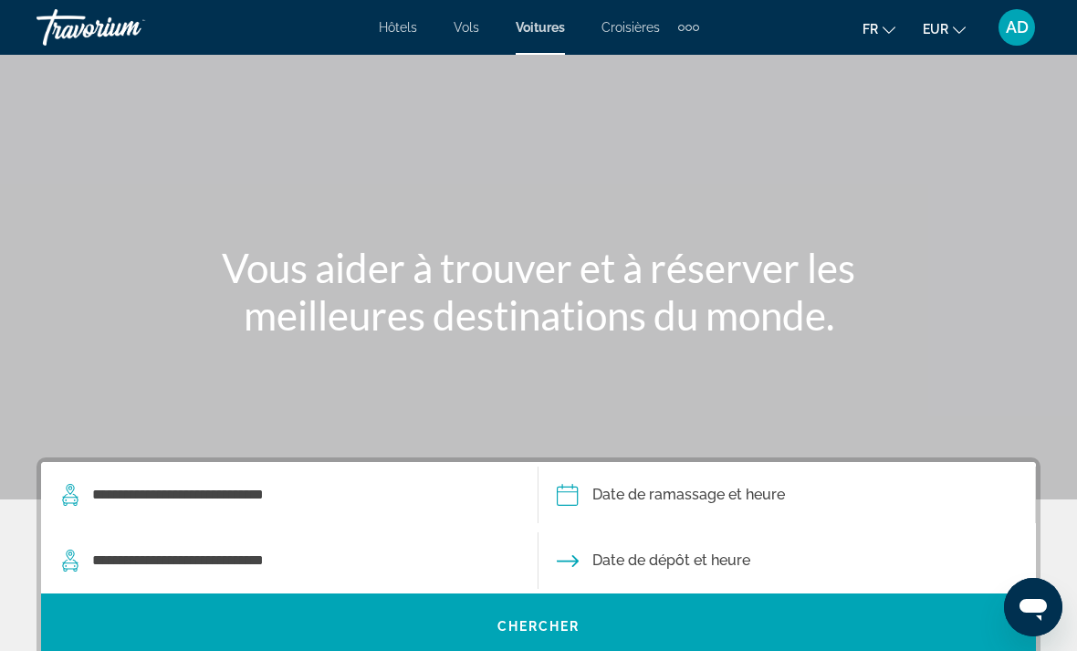
scroll to position [0, 0]
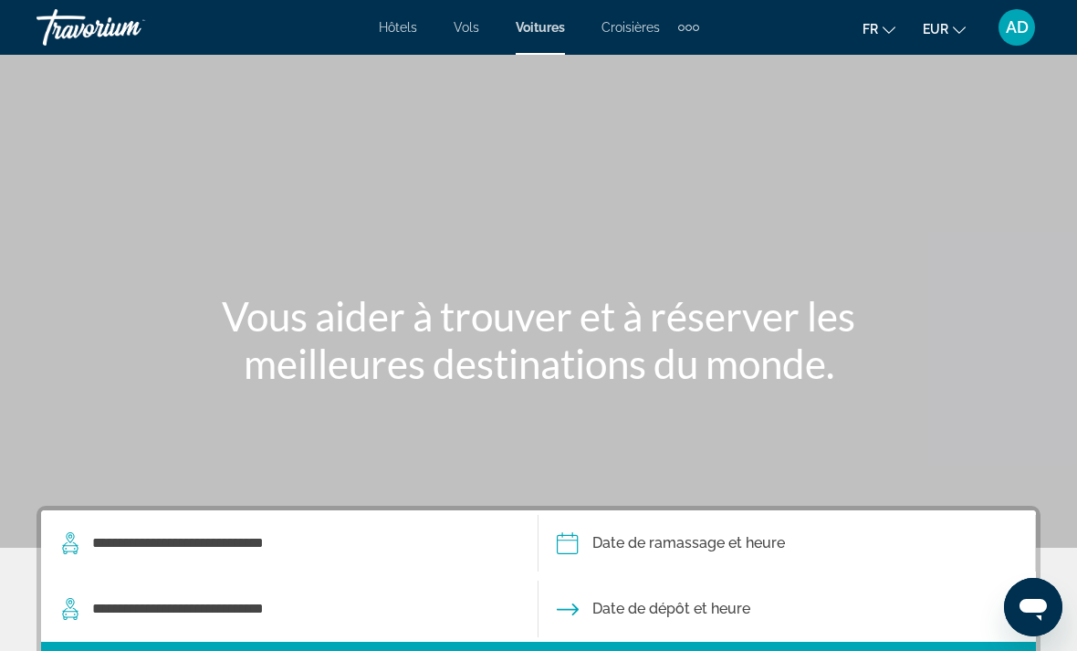
click at [409, 32] on span "Hôtels" at bounding box center [398, 27] width 38 height 15
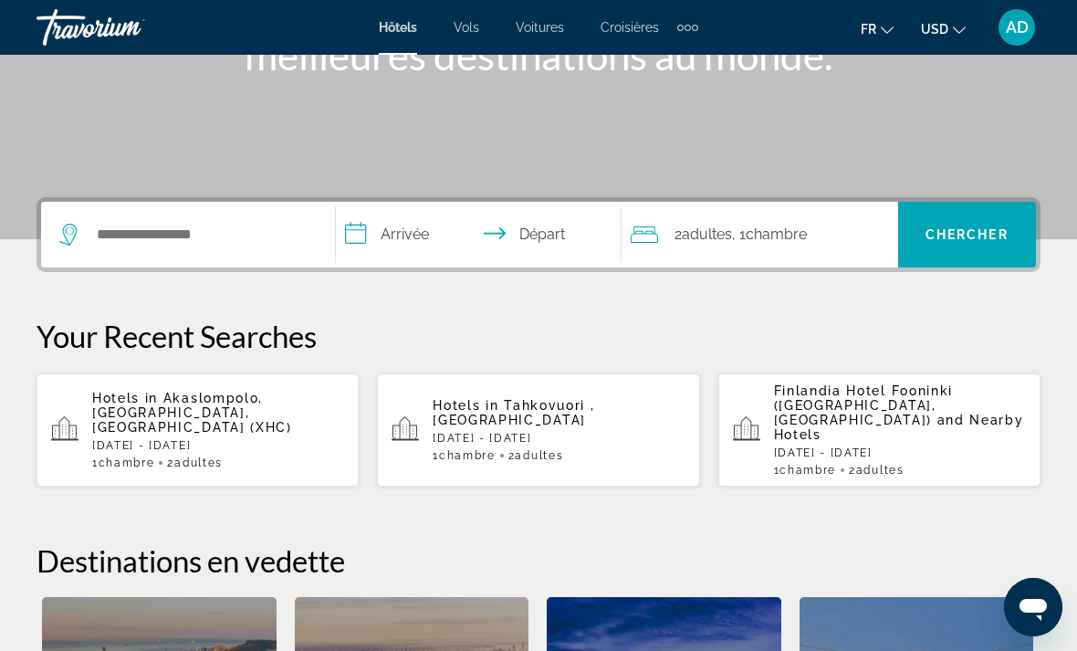
scroll to position [307, 0]
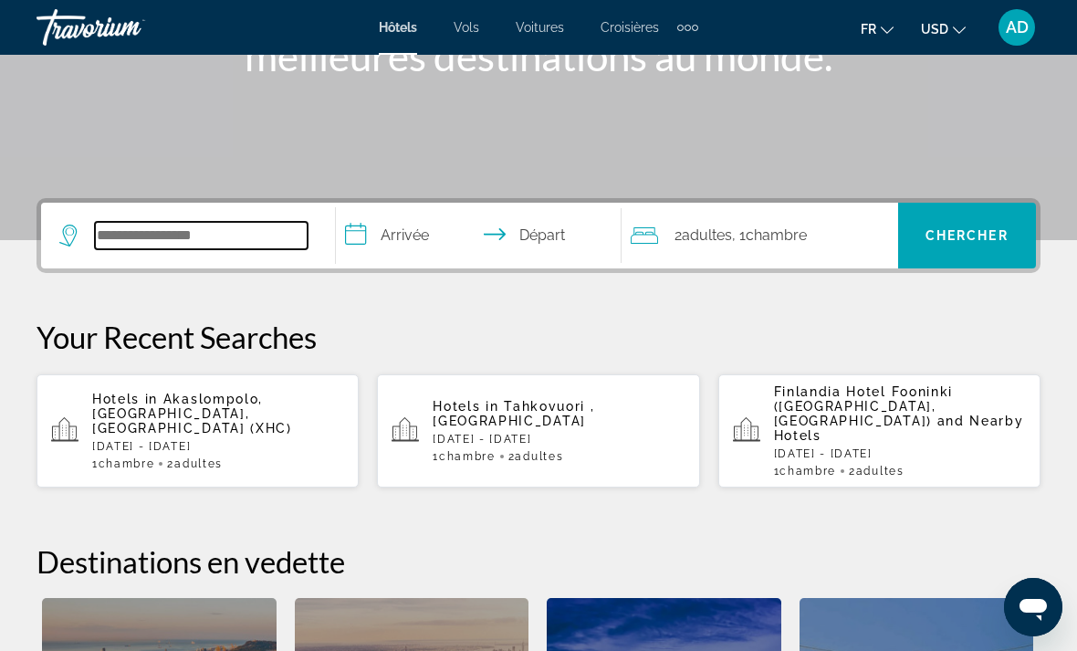
click at [228, 245] on input "Search widget" at bounding box center [201, 235] width 213 height 27
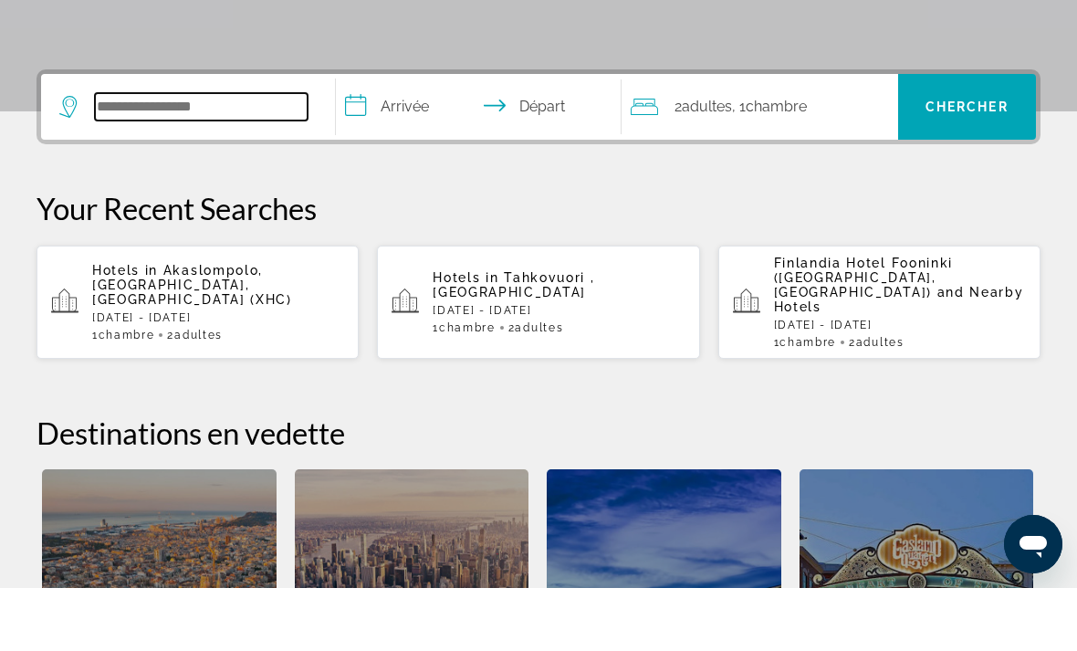
scroll to position [383, 0]
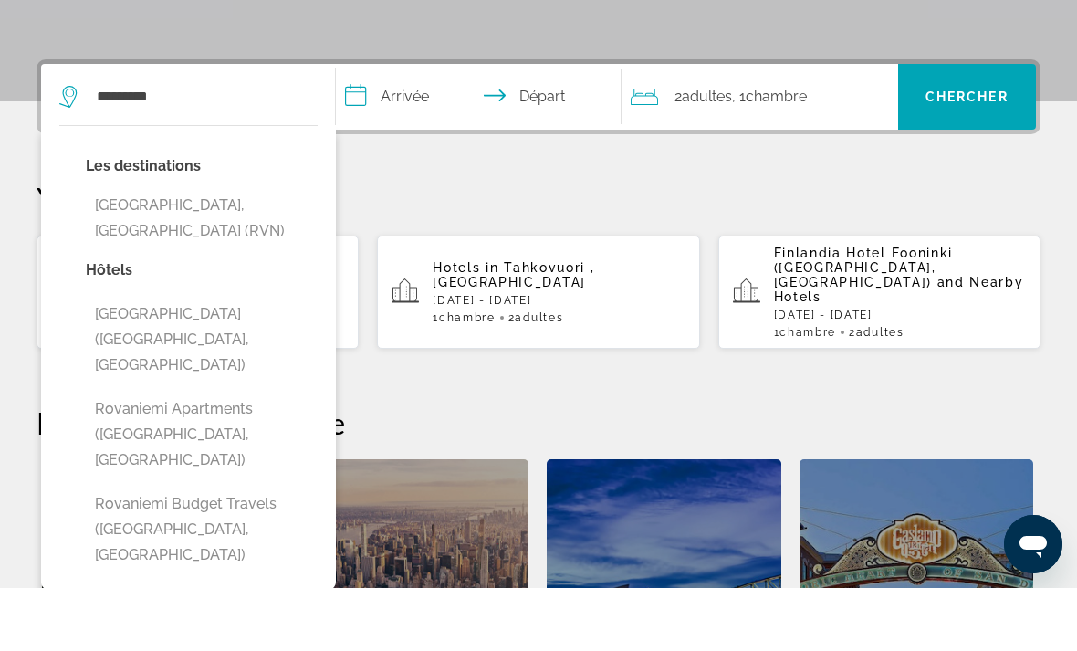
click at [208, 251] on button "[GEOGRAPHIC_DATA], [GEOGRAPHIC_DATA] (RVN)" at bounding box center [202, 281] width 232 height 60
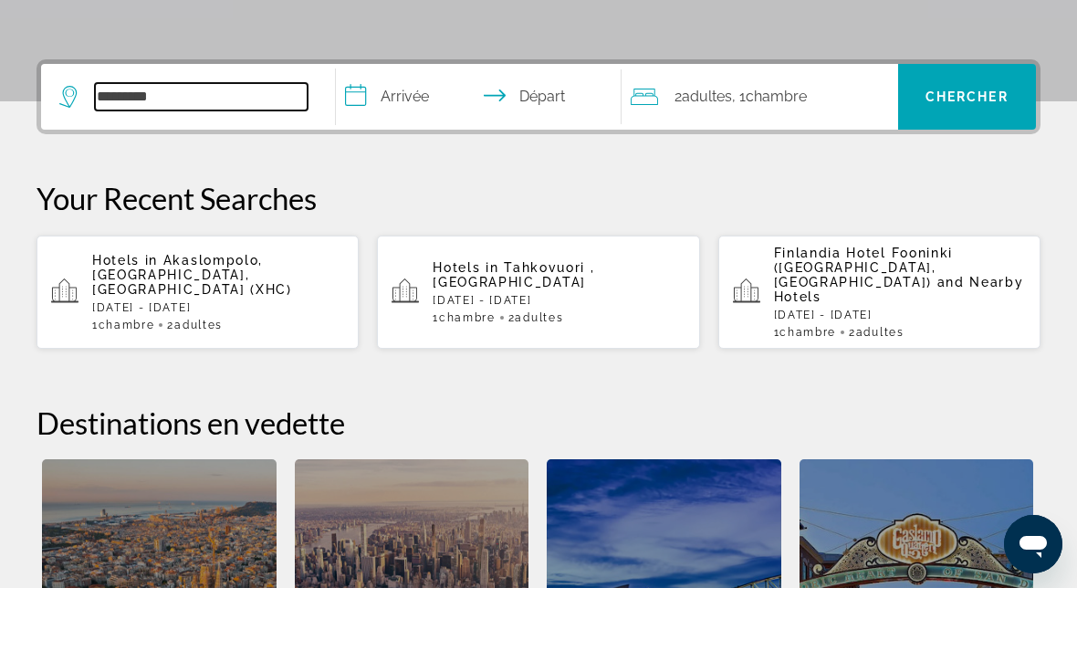
type input "**********"
click at [520, 127] on input "**********" at bounding box center [482, 162] width 293 height 71
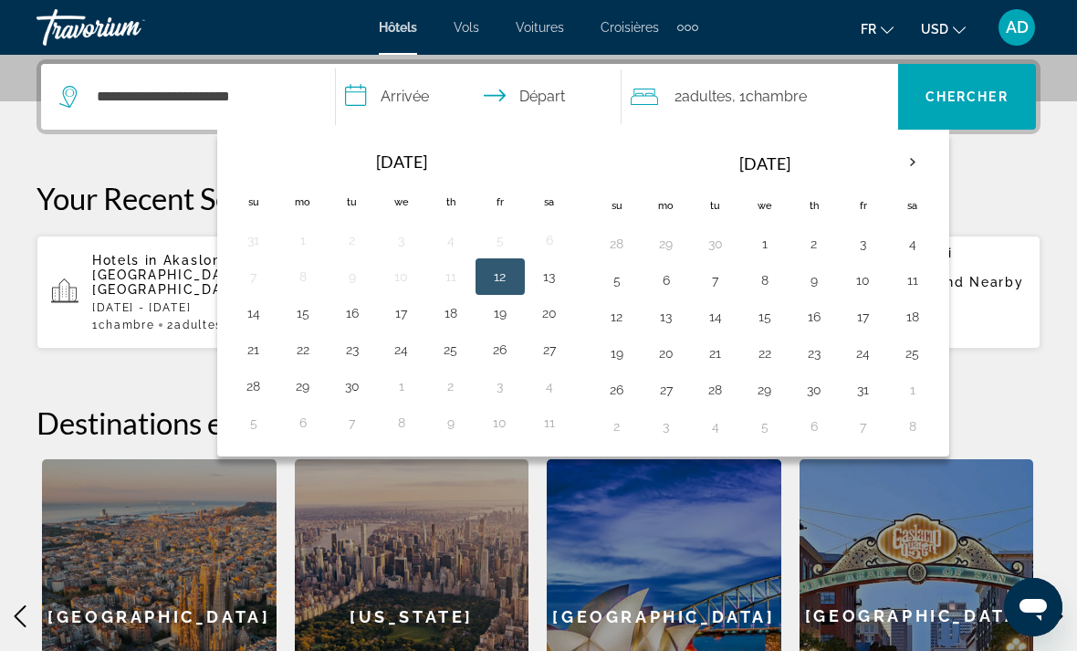
click at [906, 164] on th "Next month" at bounding box center [912, 162] width 49 height 40
click at [907, 172] on th "Next month" at bounding box center [912, 162] width 49 height 40
click at [913, 242] on button "6" at bounding box center [912, 244] width 29 height 26
click at [911, 286] on button "13" at bounding box center [912, 280] width 29 height 26
type input "**********"
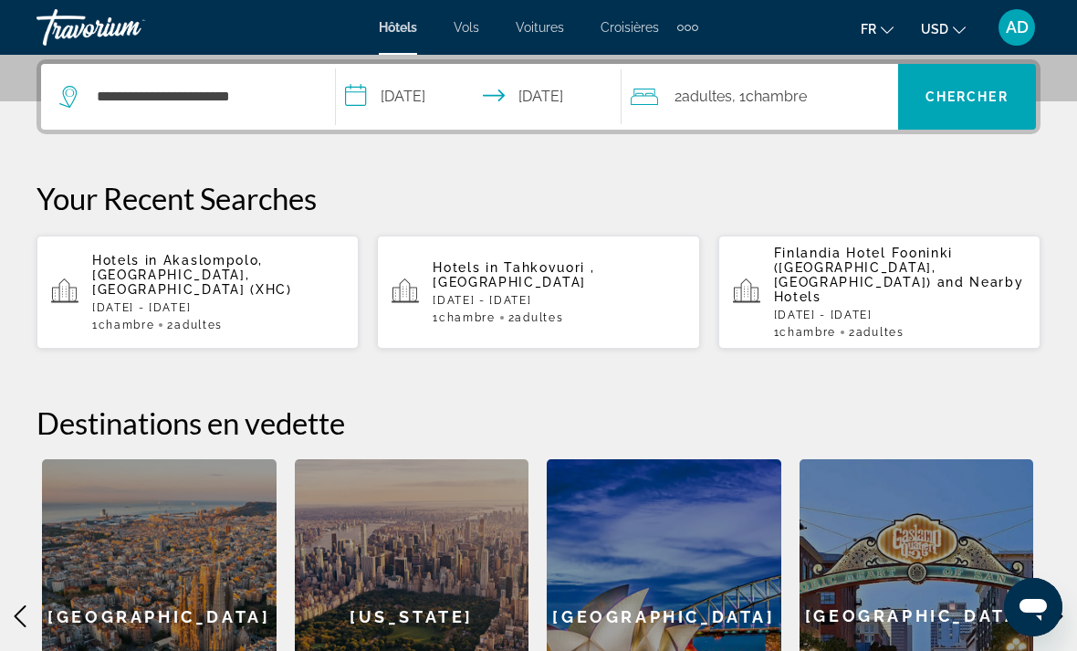
click at [981, 104] on span "Chercher" at bounding box center [966, 96] width 83 height 15
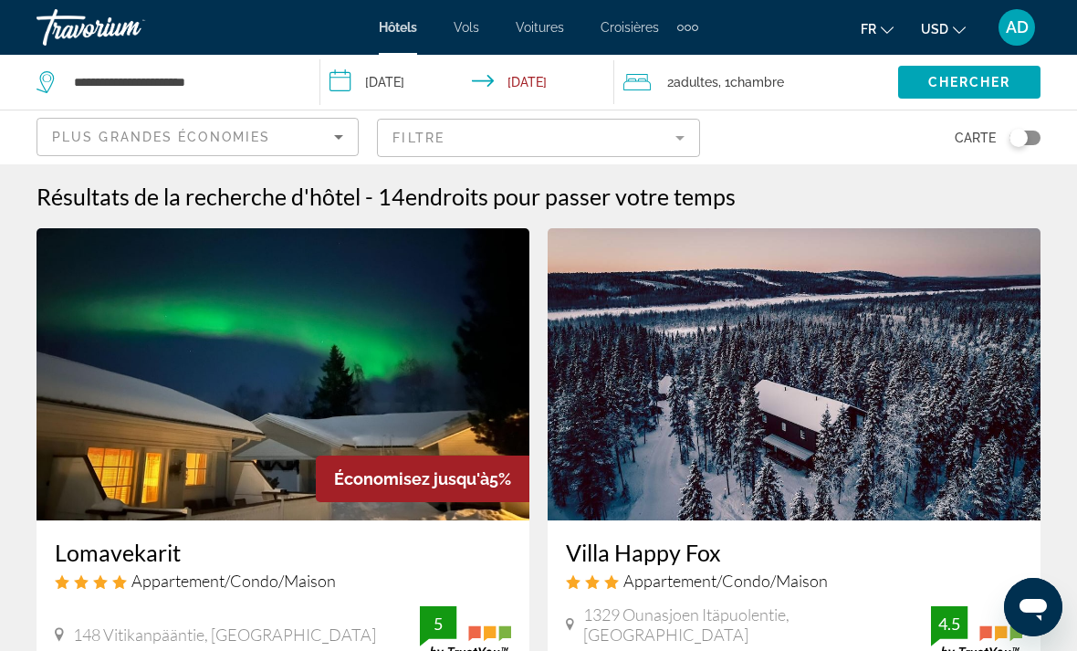
click at [953, 35] on button "USD USD ($) MXN (Mex$) CAD (Can$) GBP (£) EUR (€) AUD (A$) NZD (NZ$) CNY (CN¥)" at bounding box center [943, 29] width 45 height 26
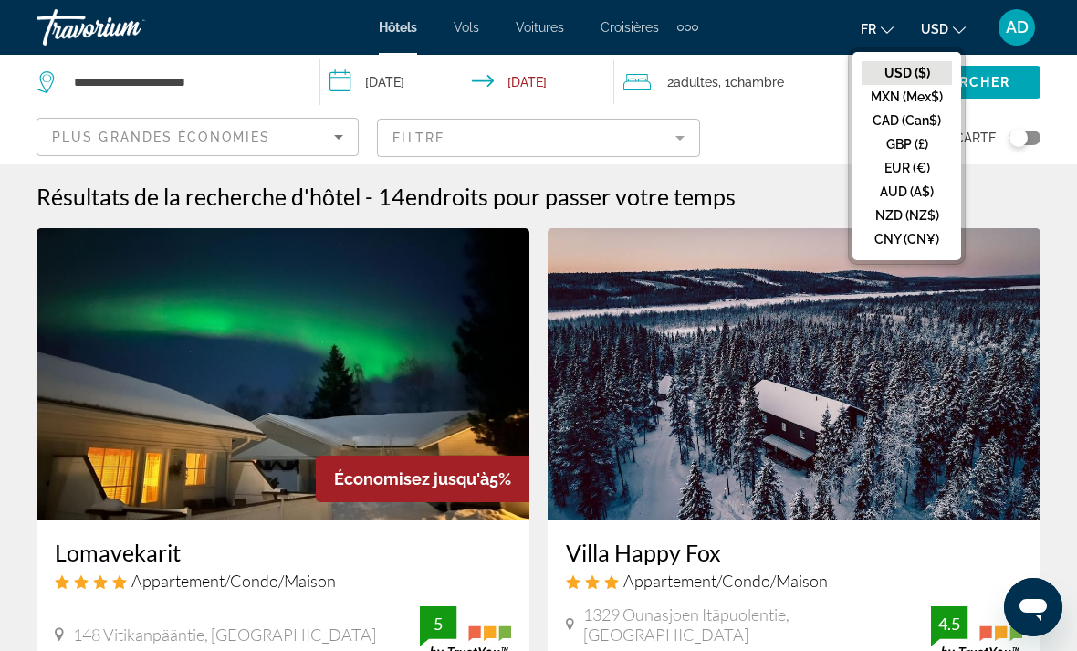
click at [926, 171] on button "EUR (€)" at bounding box center [906, 168] width 90 height 24
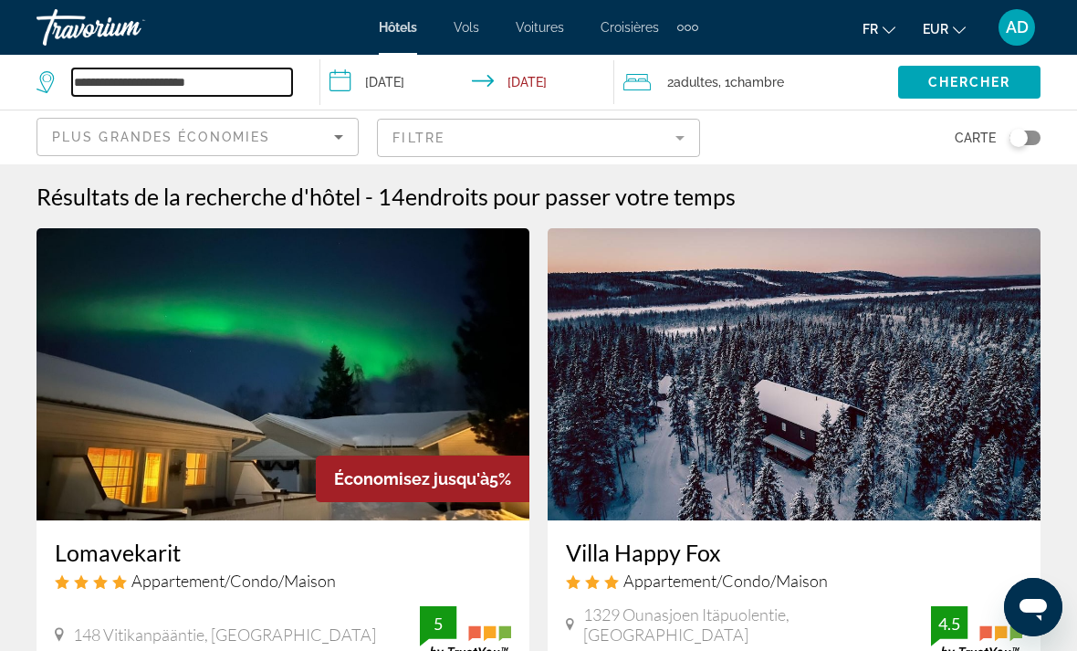
click at [113, 89] on input "**********" at bounding box center [182, 81] width 220 height 27
click at [269, 90] on input "**********" at bounding box center [182, 81] width 220 height 27
type input "*"
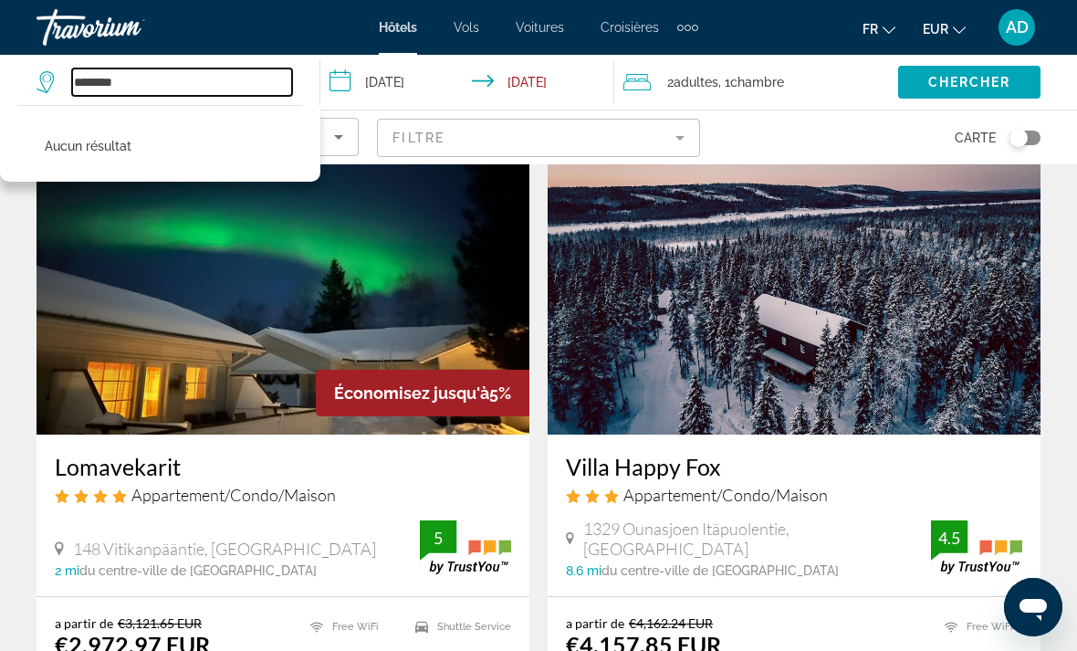
scroll to position [84, 0]
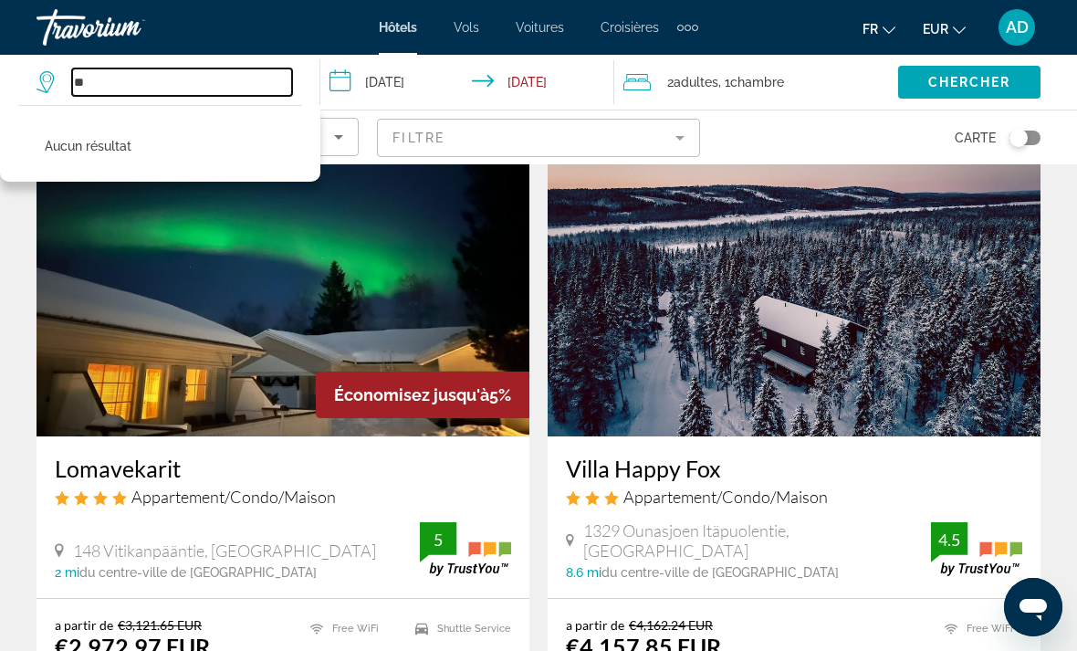
type input "*"
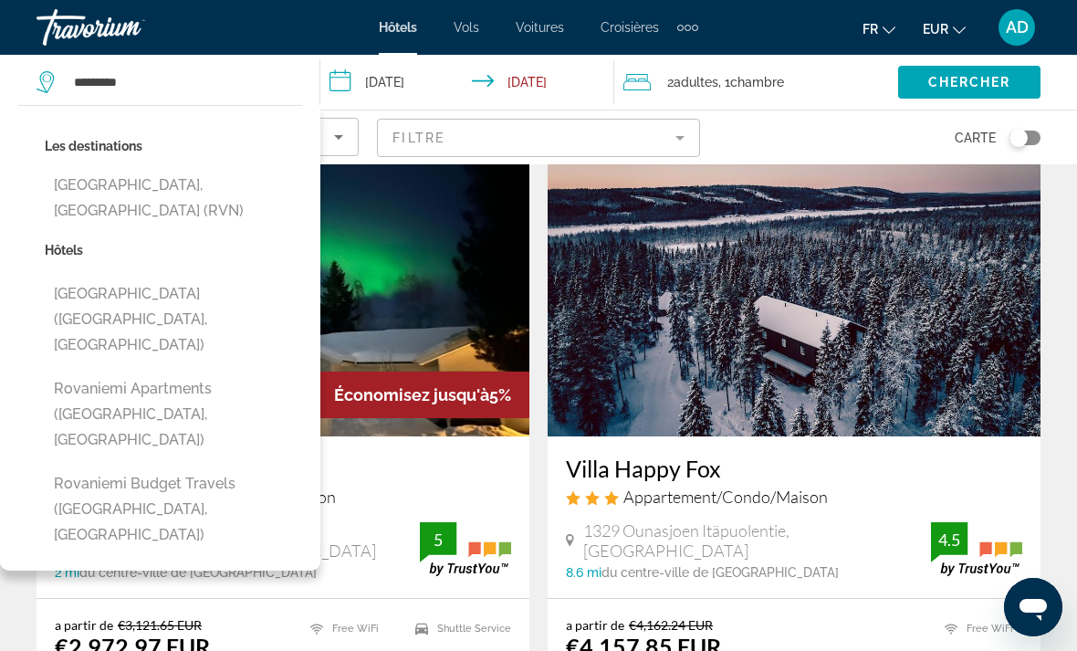
click at [207, 183] on button "[GEOGRAPHIC_DATA], [GEOGRAPHIC_DATA] (RVN)" at bounding box center [173, 198] width 257 height 60
type input "**********"
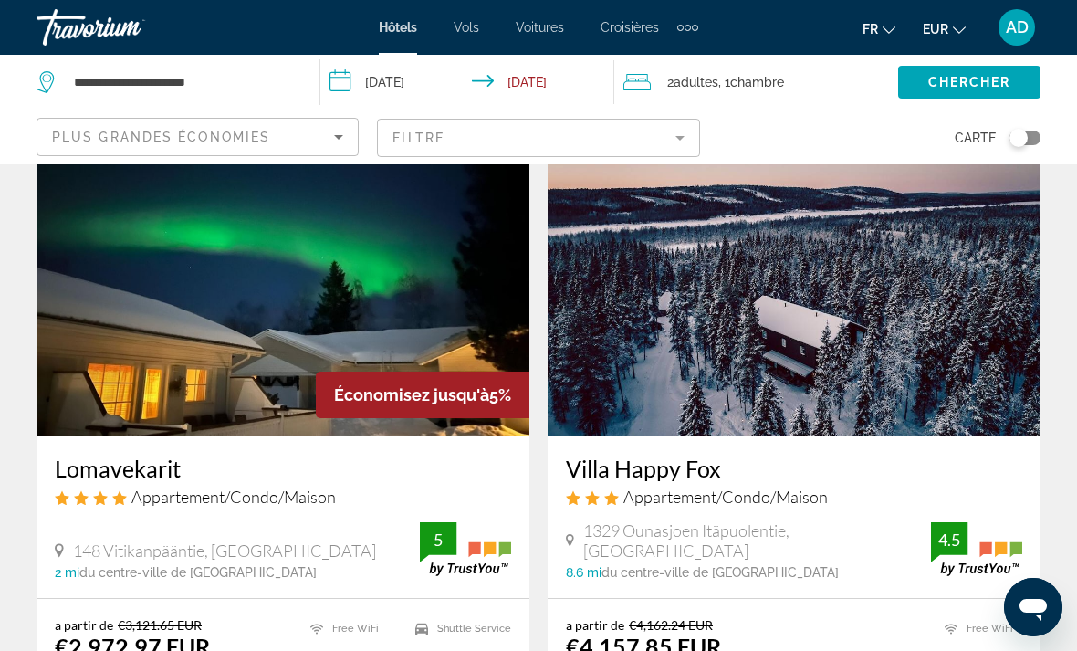
click at [1027, 143] on div "Toggle map" at bounding box center [1024, 137] width 31 height 15
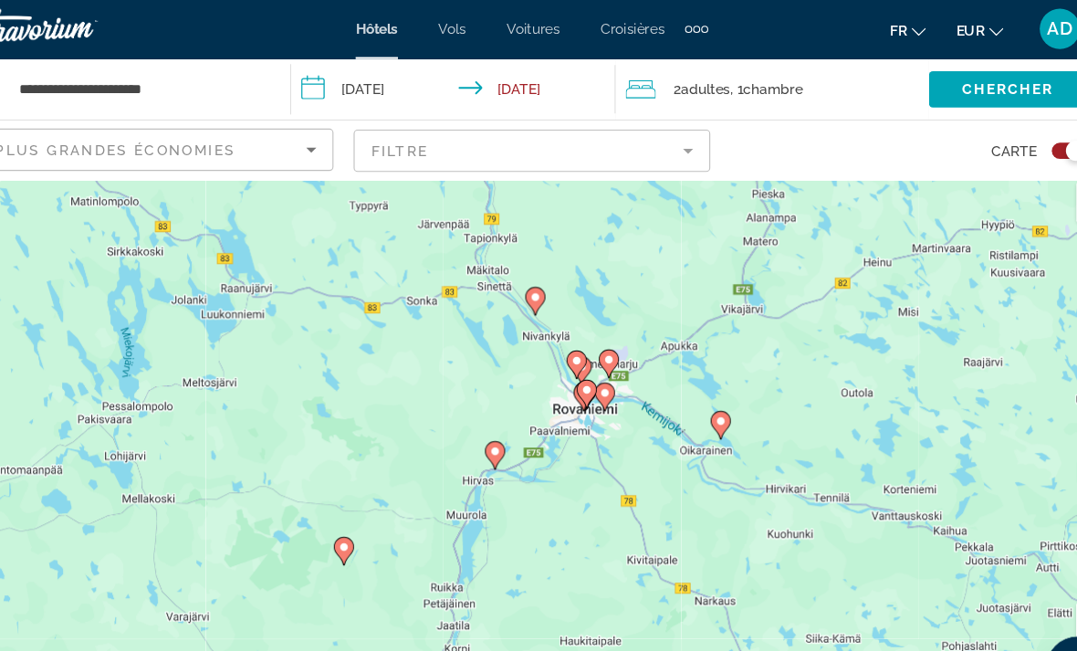
scroll to position [0, 0]
